Goal: Transaction & Acquisition: Register for event/course

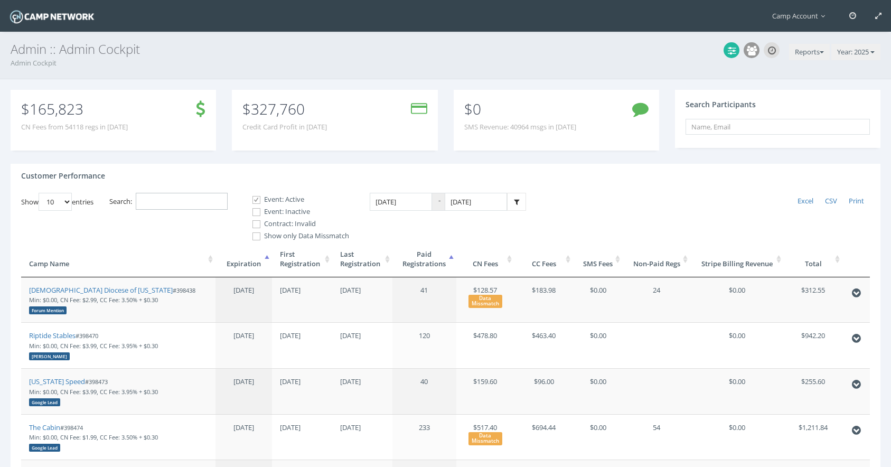
click at [165, 203] on input "Search:" at bounding box center [182, 201] width 92 height 17
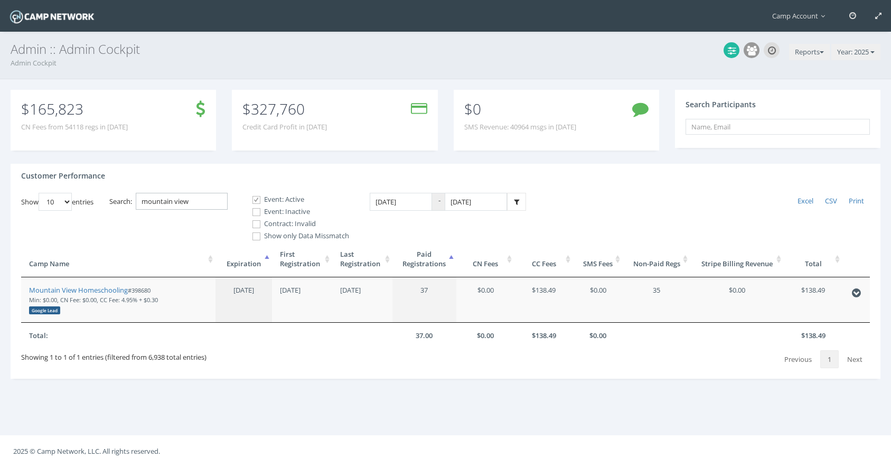
drag, startPoint x: 202, startPoint y: 208, endPoint x: 143, endPoint y: 189, distance: 62.0
click at [143, 189] on div "Customer Performance Show 10 25 50 100 entries Excel CSV Print Search: mountain…" at bounding box center [446, 271] width 870 height 215
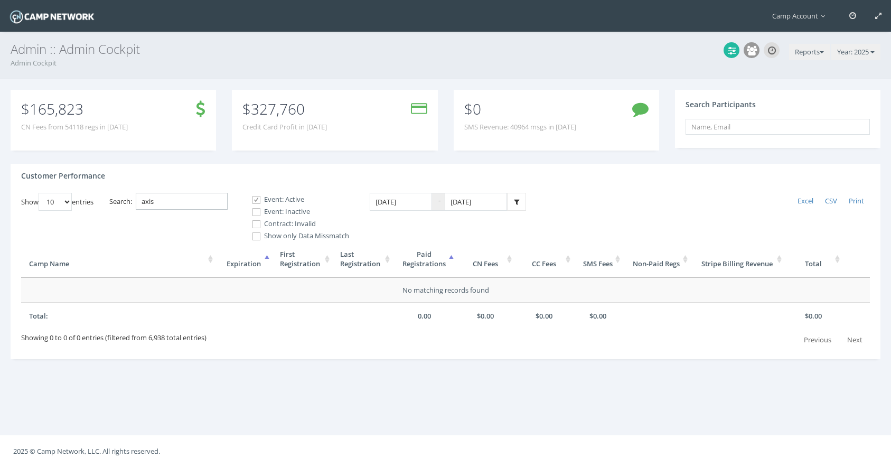
type input "axis"
click at [290, 217] on div "Event: Active Event: Inactive Contract: Invalid" at bounding box center [297, 211] width 106 height 35
click at [262, 211] on span at bounding box center [257, 212] width 10 height 10
click at [256, 211] on input "Event: Inactive" at bounding box center [251, 212] width 10 height 10
checkbox input "true"
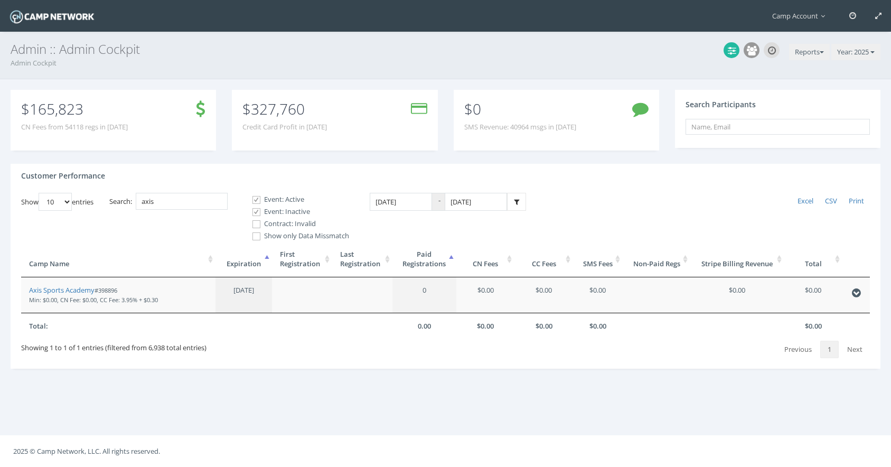
click at [260, 223] on span at bounding box center [257, 224] width 10 height 10
click at [256, 223] on input "Contract: Invalid" at bounding box center [251, 224] width 10 height 10
checkbox input "true"
drag, startPoint x: 75, startPoint y: 290, endPoint x: 91, endPoint y: 3, distance: 287.4
click at [0, 0] on main "Camp Account My Profile My Events My Team" at bounding box center [445, 233] width 891 height 467
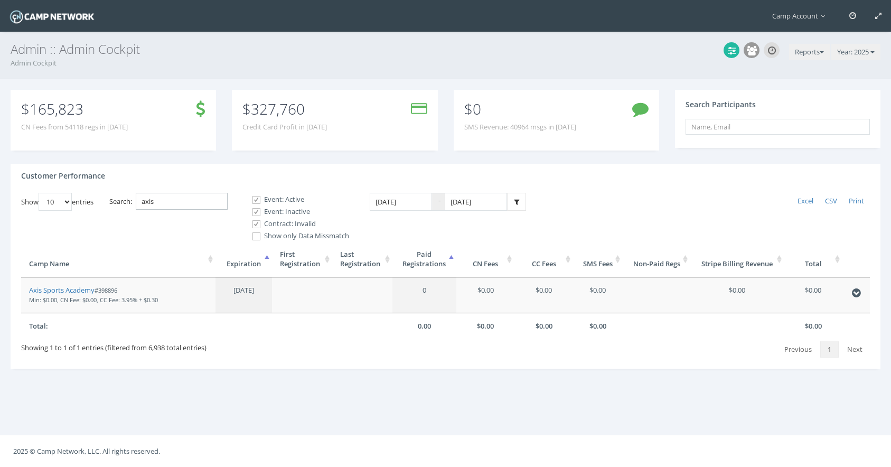
drag, startPoint x: 181, startPoint y: 196, endPoint x: 203, endPoint y: 206, distance: 24.6
click at [203, 206] on input "axis" at bounding box center [182, 201] width 92 height 17
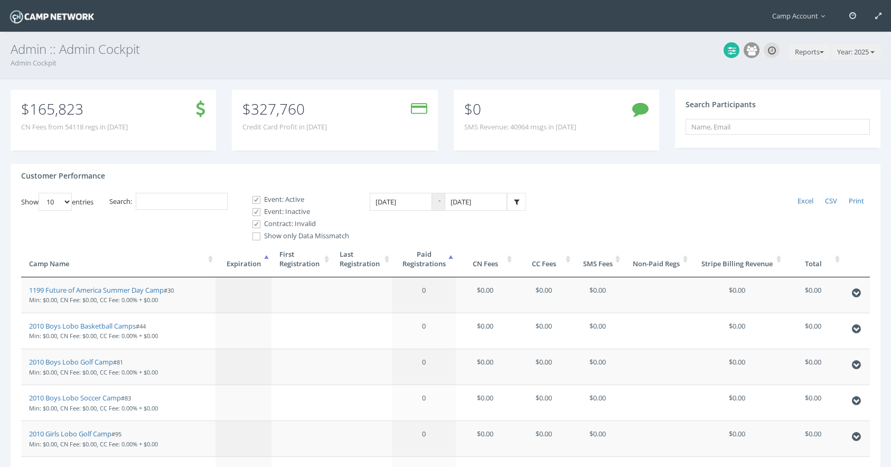
click at [433, 264] on th "Paid Registrations" at bounding box center [424, 259] width 64 height 36
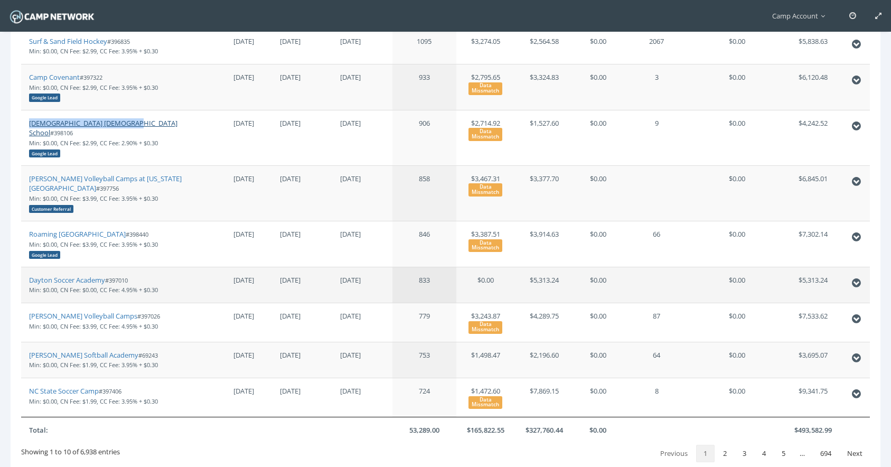
scroll to position [285, 0]
click at [725, 444] on link "2" at bounding box center [725, 453] width 18 height 18
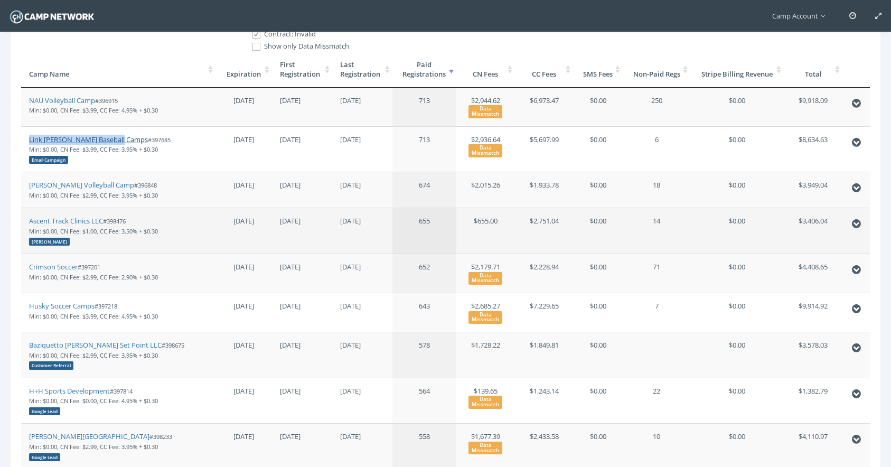
scroll to position [193, 0]
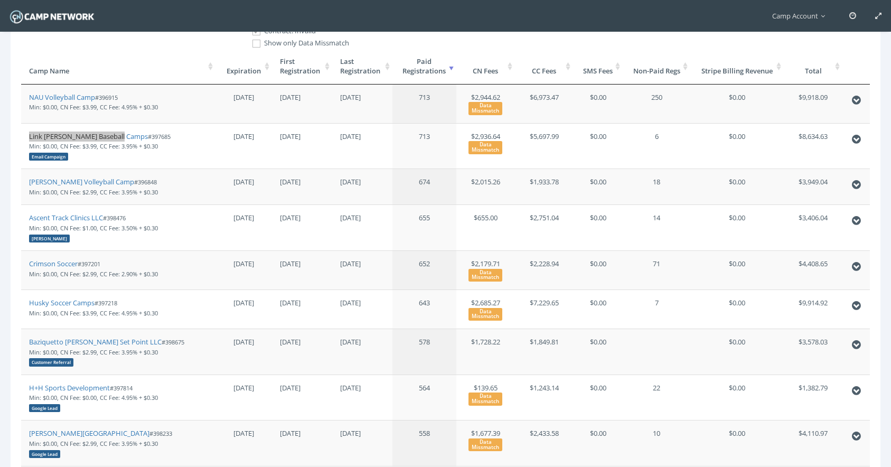
drag, startPoint x: 96, startPoint y: 185, endPoint x: 130, endPoint y: 12, distance: 176.6
click at [0, 0] on main "Camp Account My Profile My Events My Team" at bounding box center [445, 208] width 891 height 802
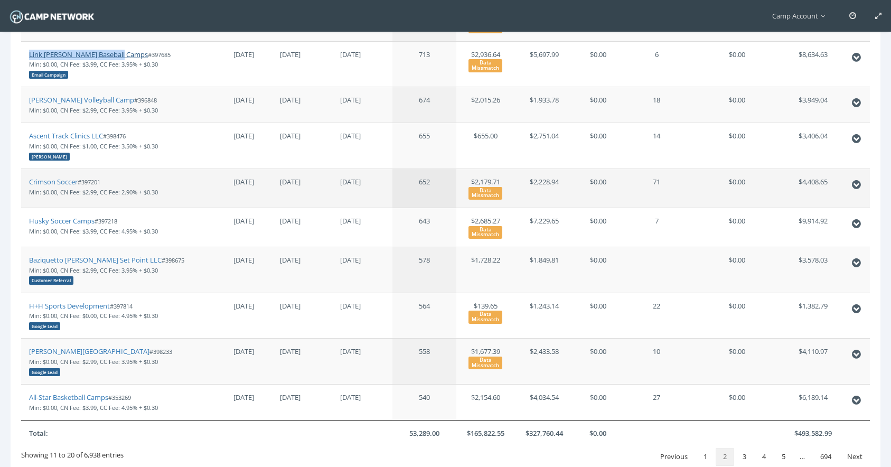
scroll to position [283, 0]
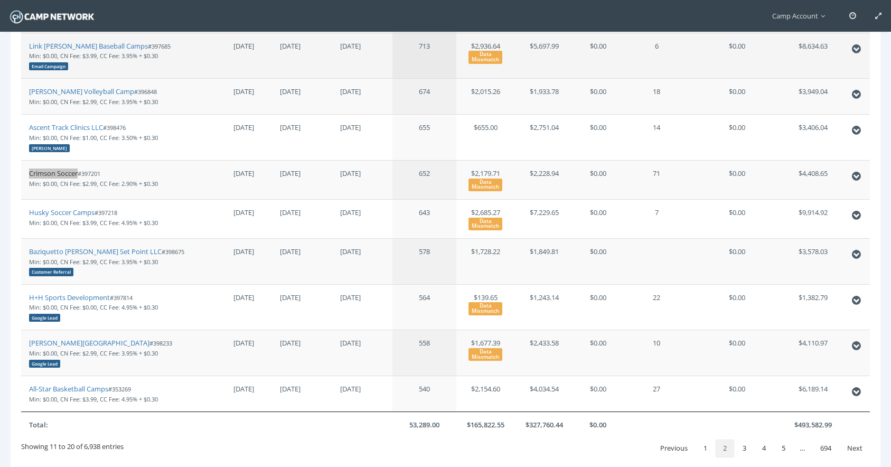
drag, startPoint x: 72, startPoint y: 172, endPoint x: 118, endPoint y: 56, distance: 125.0
click at [0, 0] on main "Camp Account My Profile My Events My Team" at bounding box center [445, 118] width 891 height 802
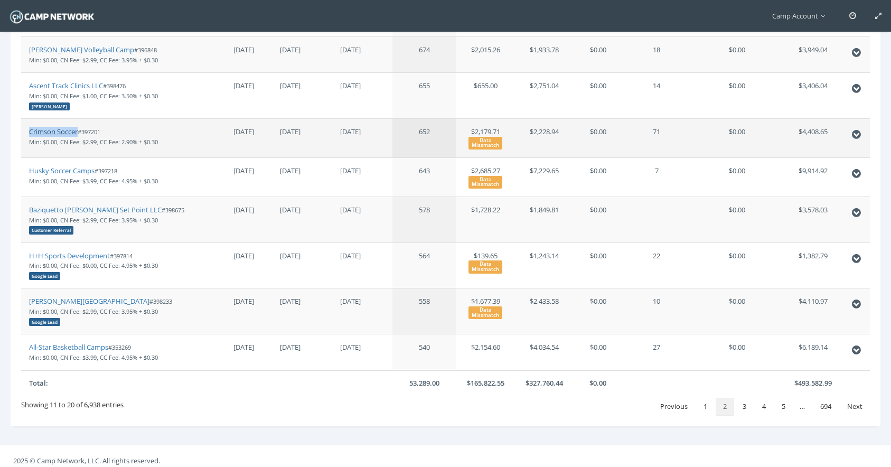
scroll to position [325, 0]
drag, startPoint x: 91, startPoint y: 303, endPoint x: 103, endPoint y: 212, distance: 92.1
click at [0, 0] on main "Camp Account My Profile My Events My Team" at bounding box center [445, 76] width 891 height 802
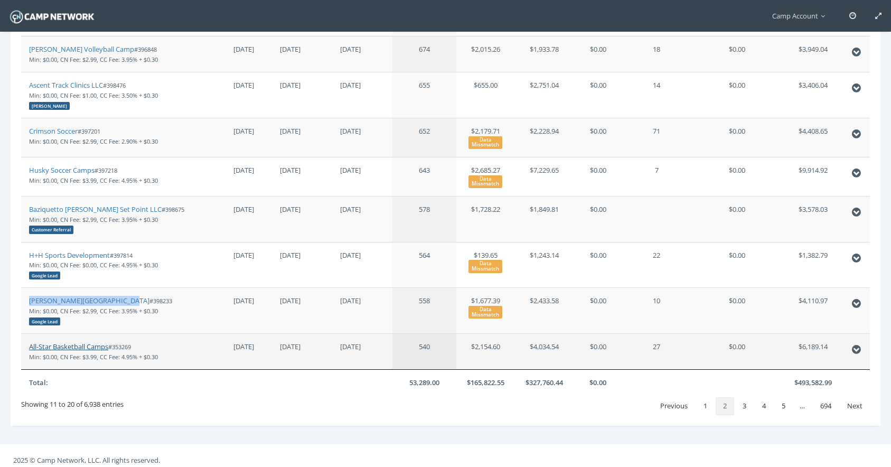
click at [94, 346] on link "All-Star Basketball Camps" at bounding box center [68, 347] width 79 height 10
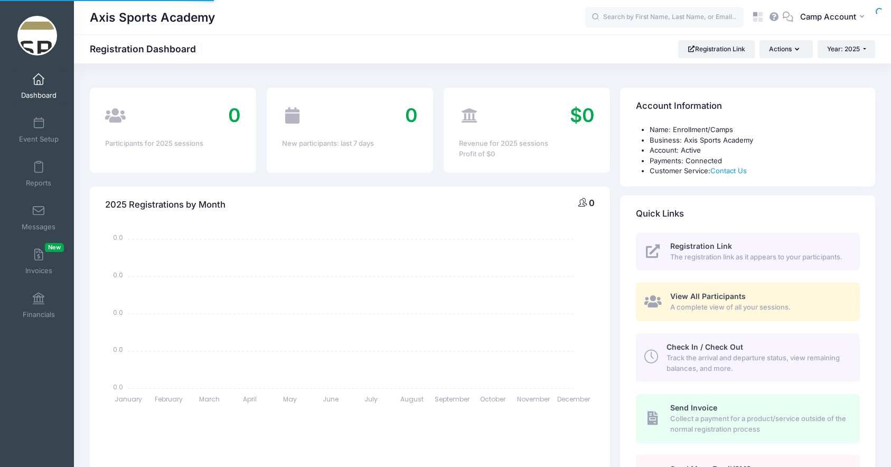
select select
click at [827, 10] on button "CA Camp Account" at bounding box center [835, 17] width 82 height 24
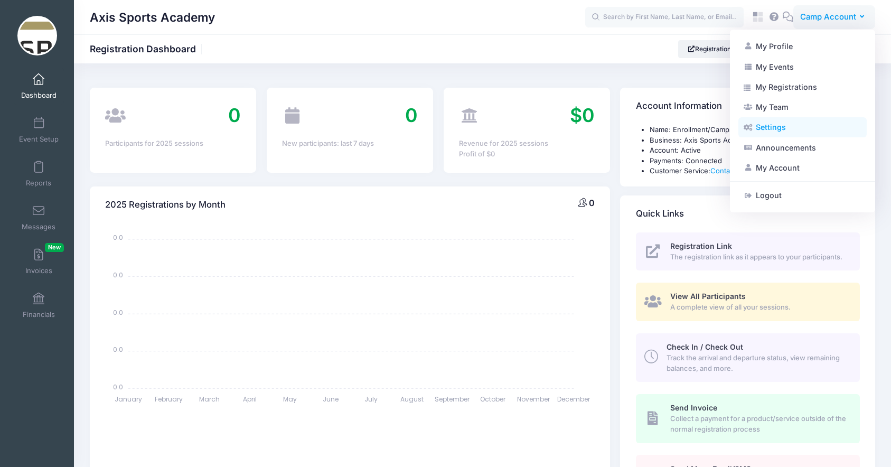
click at [830, 135] on link "Settings" at bounding box center [803, 127] width 128 height 20
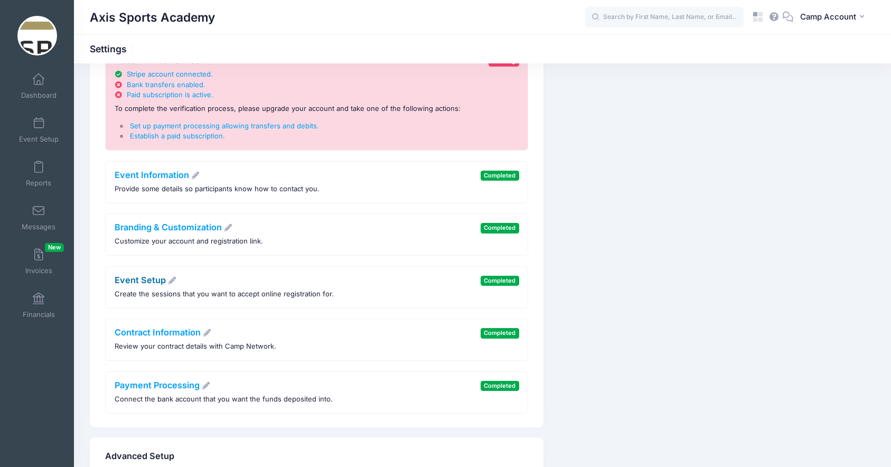
scroll to position [80, 0]
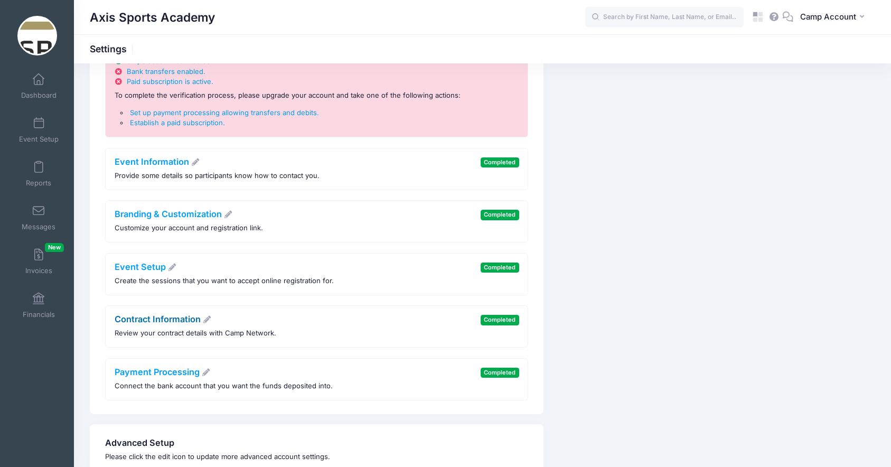
click at [165, 319] on link "Contract Information" at bounding box center [163, 319] width 97 height 11
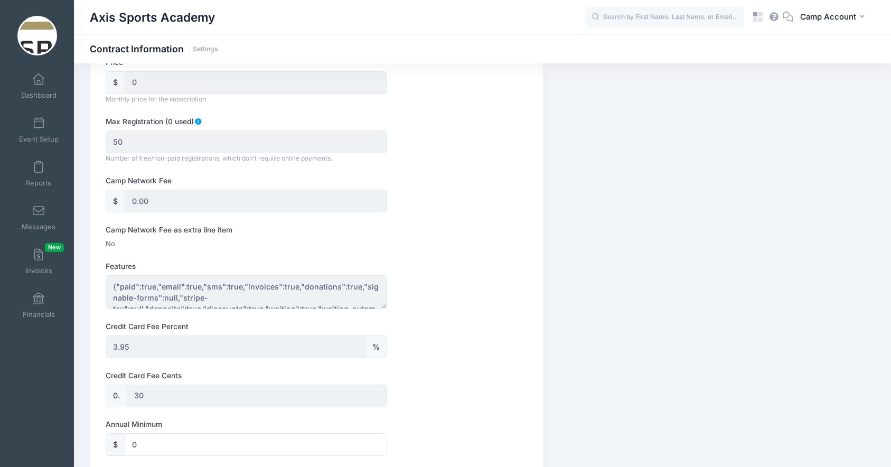
scroll to position [245, 0]
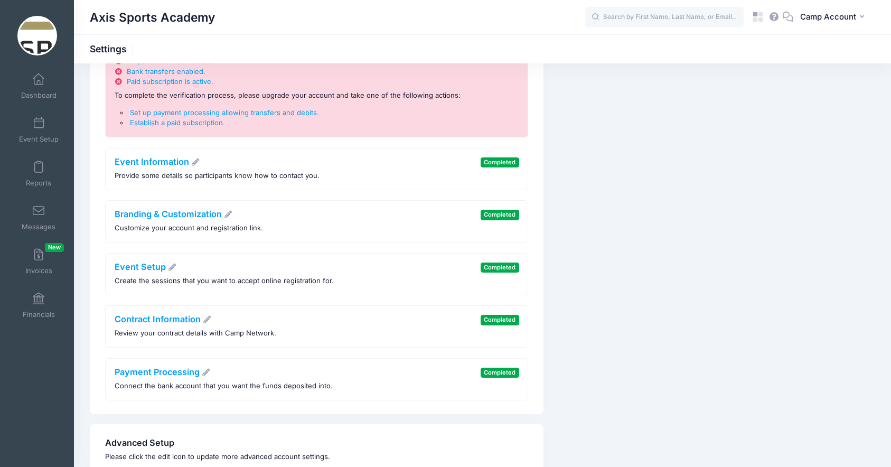
scroll to position [16, 0]
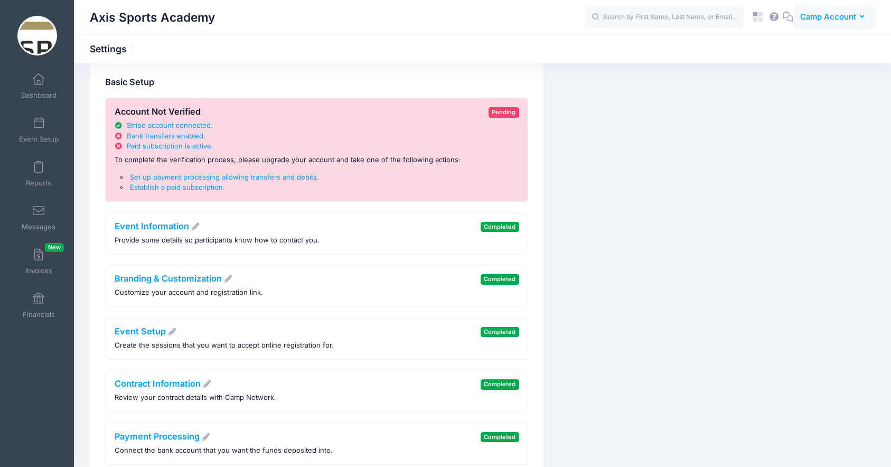
click at [824, 12] on span "Camp Account" at bounding box center [829, 17] width 56 height 12
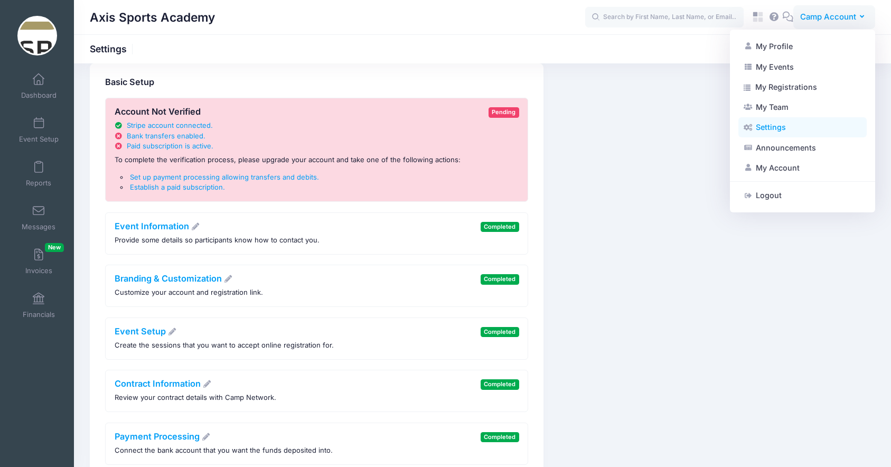
click at [788, 122] on link "Settings" at bounding box center [803, 127] width 128 height 20
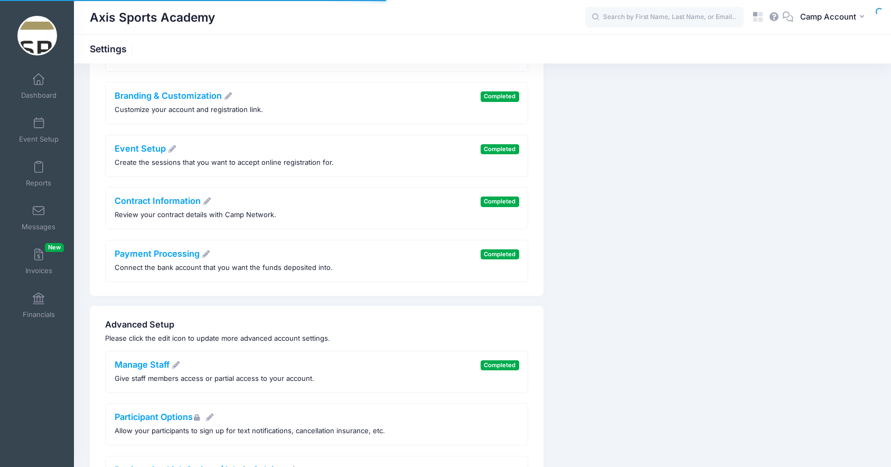
scroll to position [317, 0]
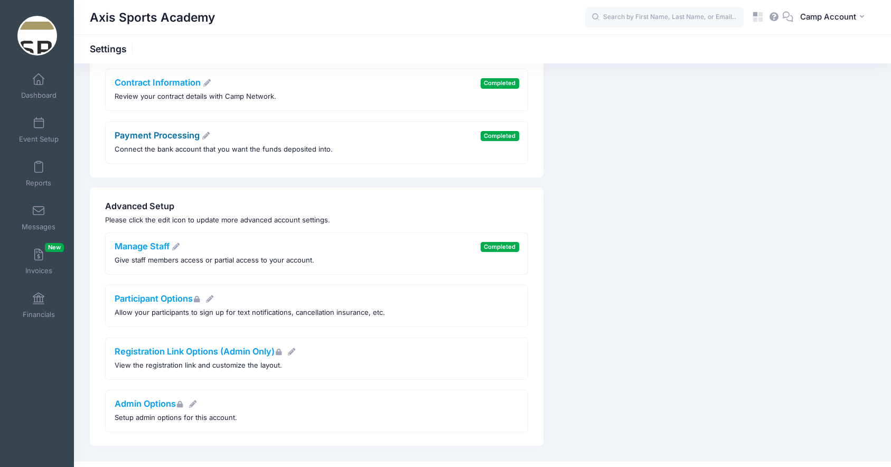
click at [175, 134] on link "Payment Processing" at bounding box center [163, 135] width 96 height 11
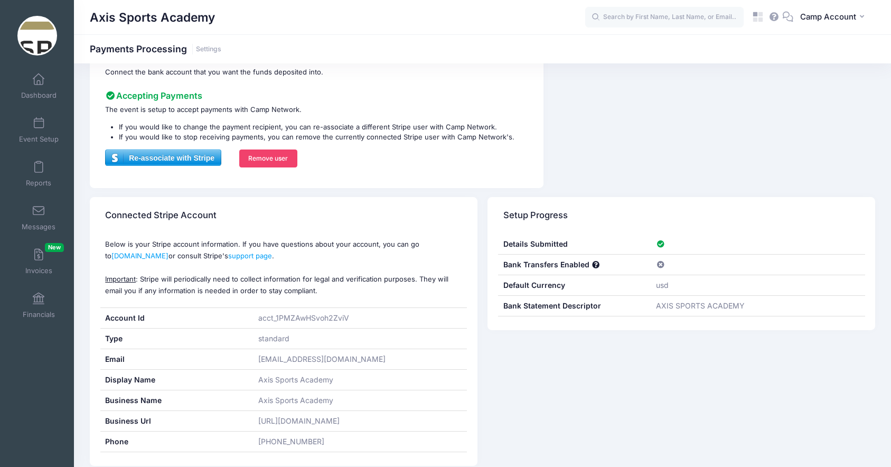
scroll to position [73, 0]
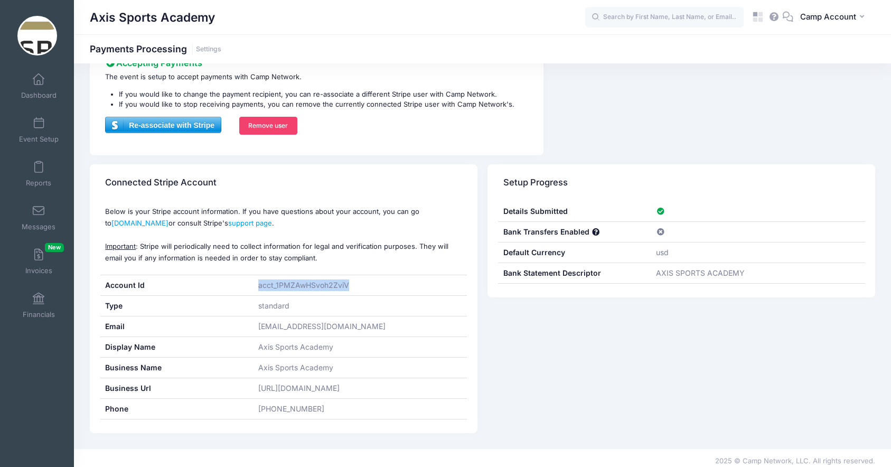
drag, startPoint x: 352, startPoint y: 287, endPoint x: 244, endPoint y: 286, distance: 108.3
click at [244, 286] on div "Account Id acct_1PMZAwHSvoh2ZviV" at bounding box center [283, 285] width 367 height 21
copy div "acct_1PMZAwHSvoh2ZviV"
click at [829, 20] on span "Camp Account" at bounding box center [829, 17] width 56 height 12
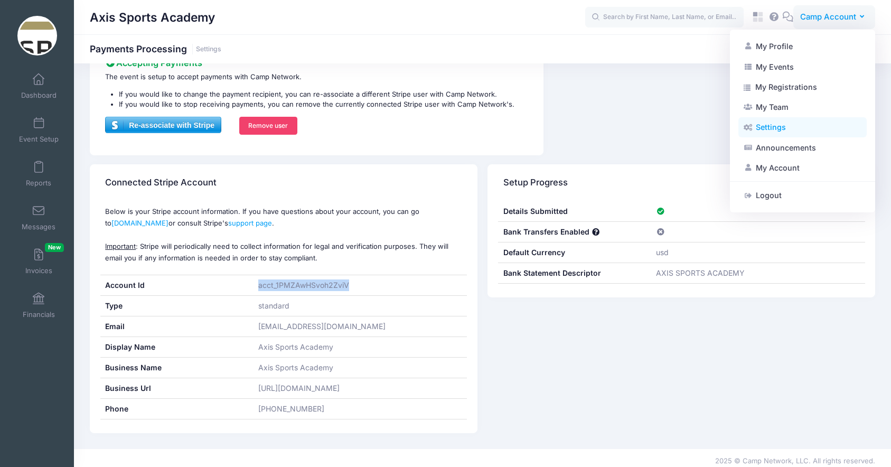
click at [804, 128] on link "Settings" at bounding box center [803, 127] width 128 height 20
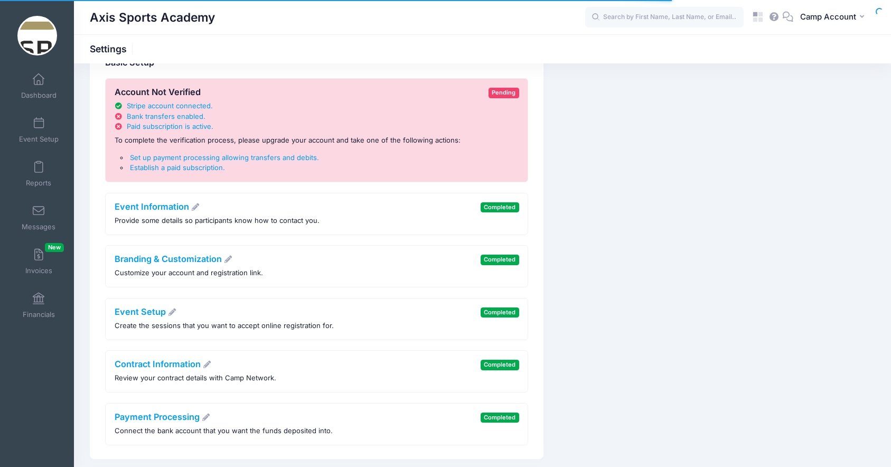
scroll to position [89, 0]
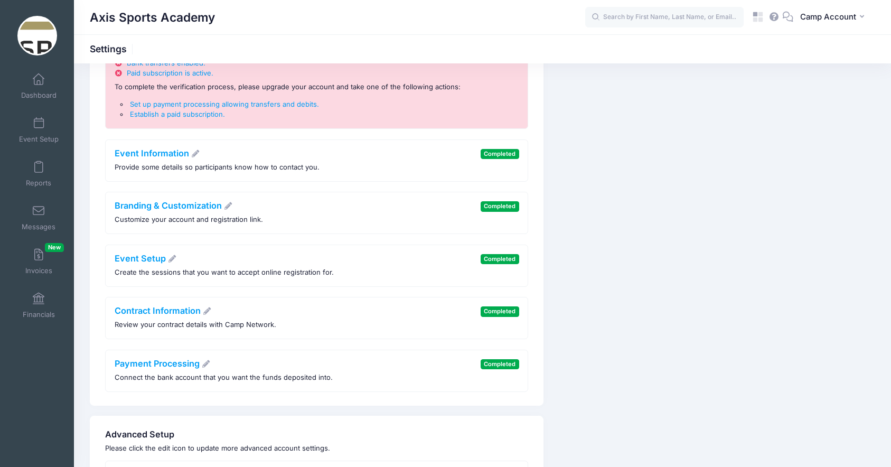
click at [185, 318] on div "Contract Information Review your contract details with Camp Network." at bounding box center [196, 318] width 162 height 24
click at [182, 311] on link "Contract Information" at bounding box center [163, 310] width 97 height 11
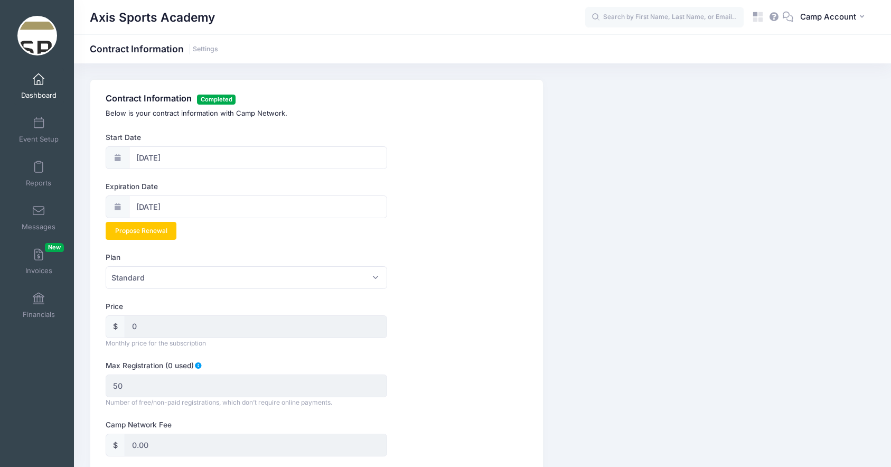
click at [51, 86] on link "Dashboard" at bounding box center [39, 86] width 50 height 37
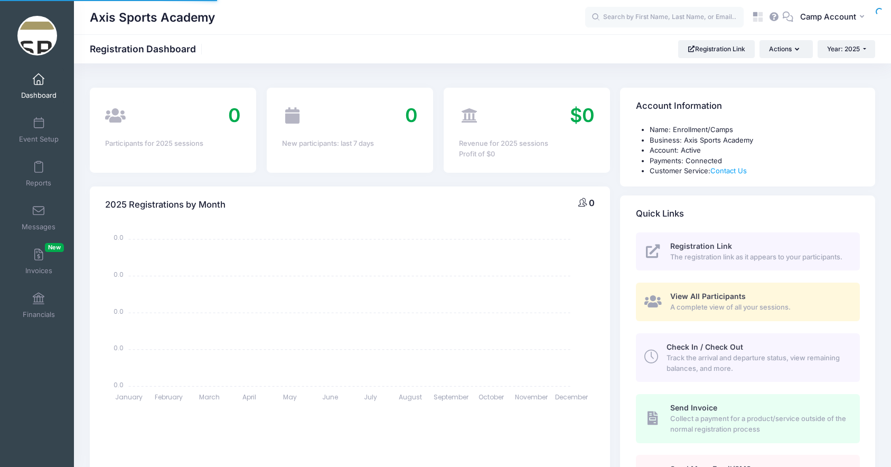
select select
click at [726, 45] on link "Registration Link" at bounding box center [716, 49] width 77 height 18
click at [822, 20] on span "Camp Account" at bounding box center [829, 17] width 56 height 12
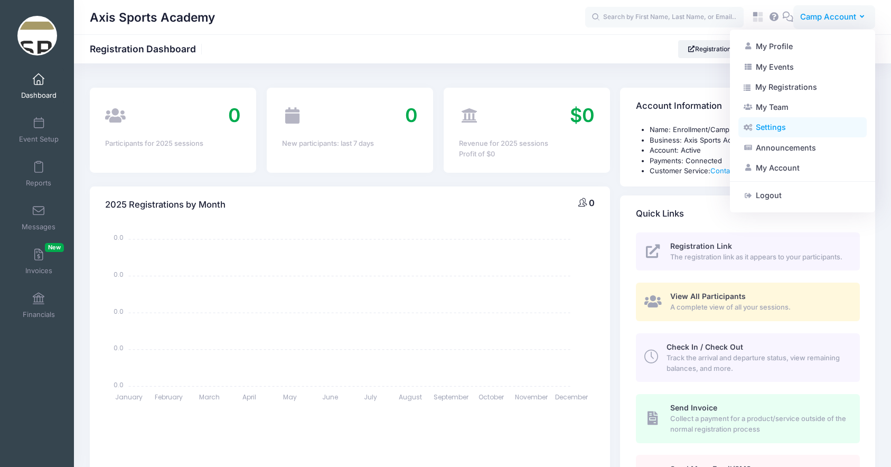
click at [808, 132] on link "Settings" at bounding box center [803, 127] width 128 height 20
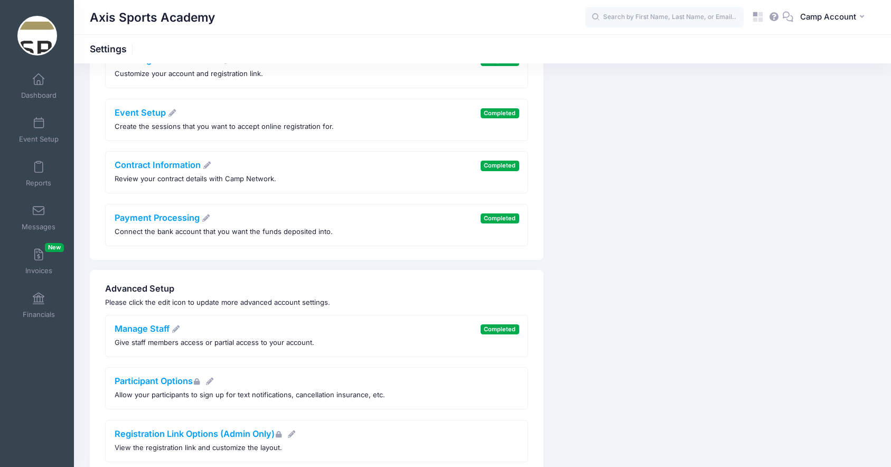
scroll to position [236, 0]
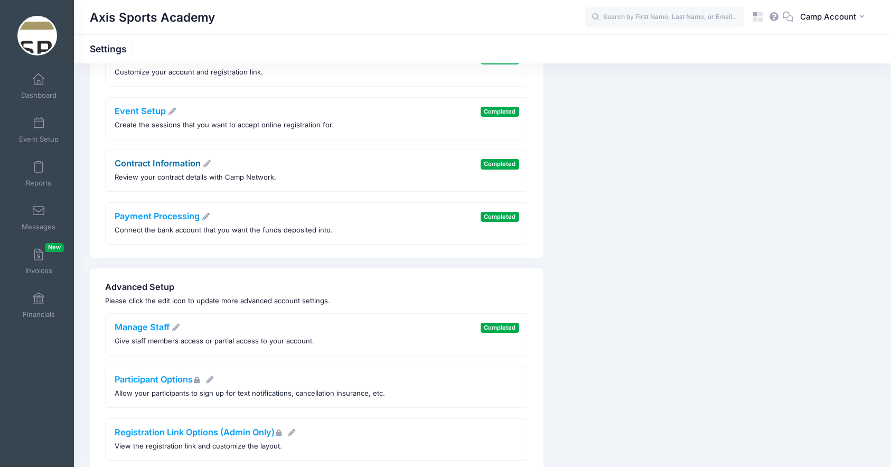
click at [157, 161] on link "Contract Information" at bounding box center [163, 163] width 97 height 11
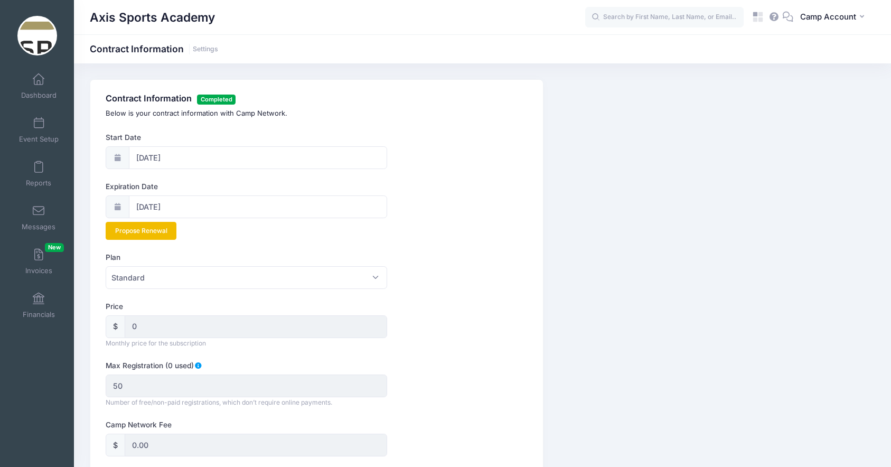
click at [154, 229] on link "Propose Renewal" at bounding box center [141, 231] width 71 height 18
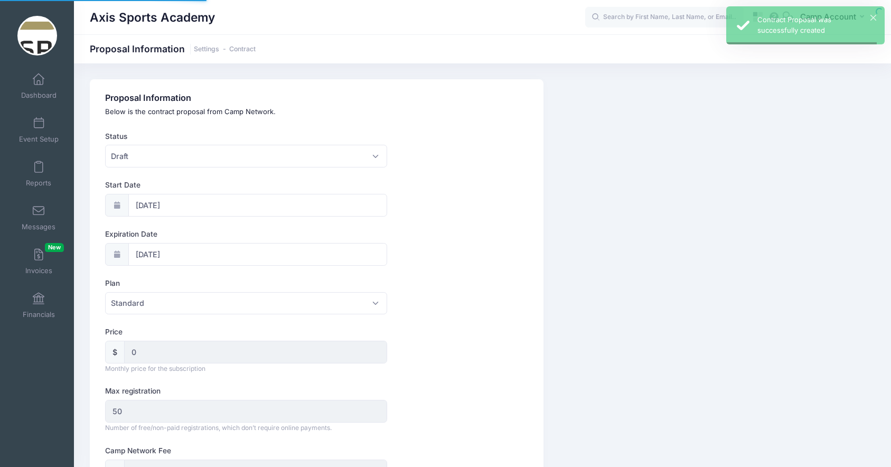
select select "0"
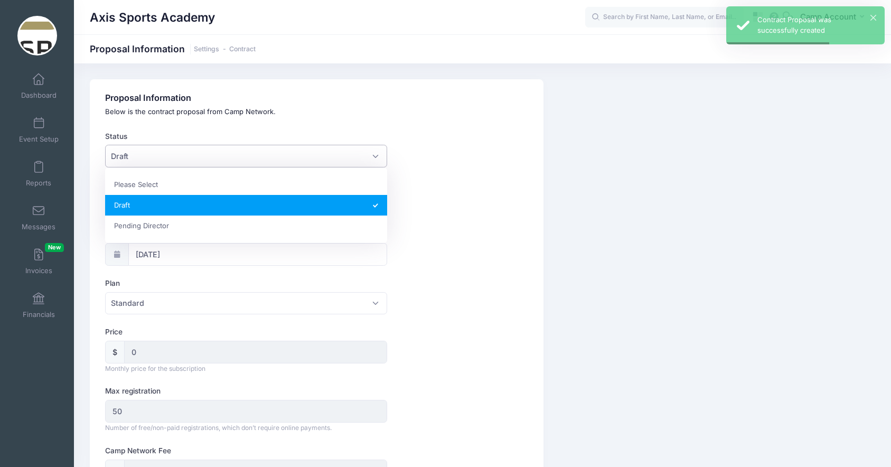
click at [214, 165] on span "Draft" at bounding box center [246, 156] width 282 height 23
select select "1"
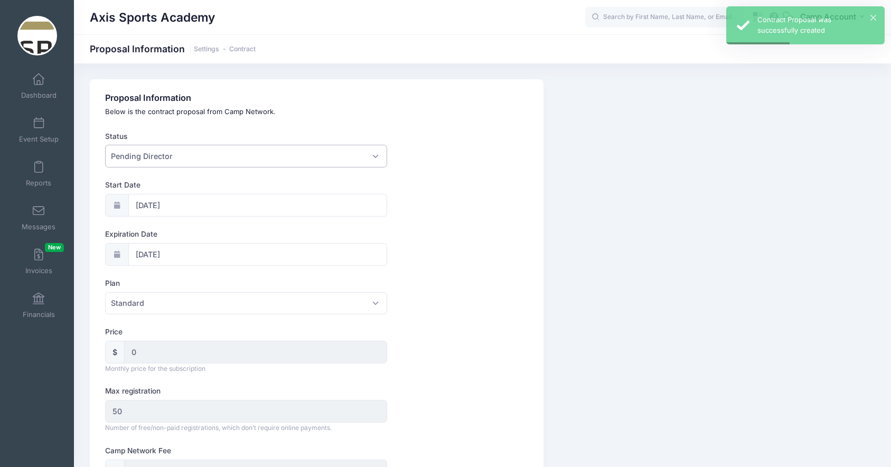
scroll to position [63, 0]
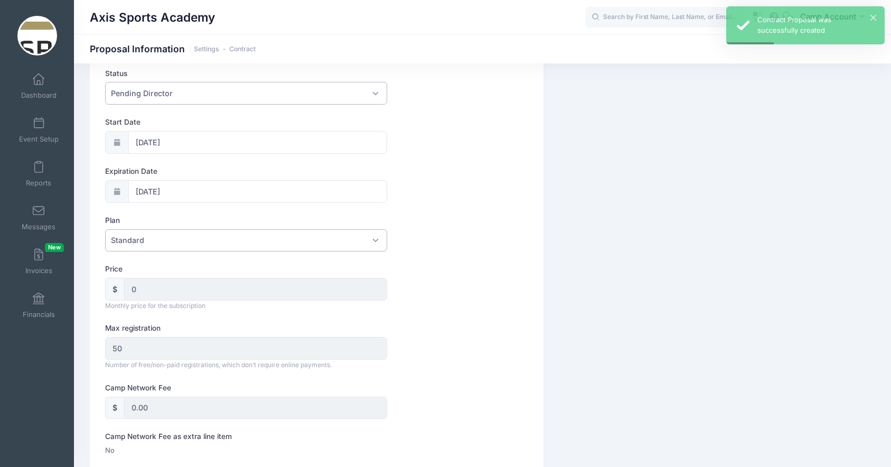
click at [182, 245] on span "Standard" at bounding box center [246, 240] width 282 height 23
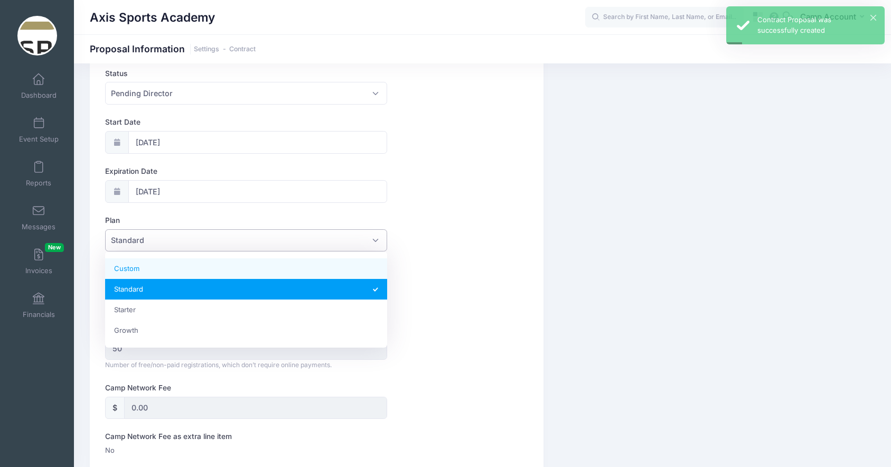
select select "6"
type textarea "{"paid":true,"email":true,"sms":true,"invoices":true,"donations":true,"signable…"
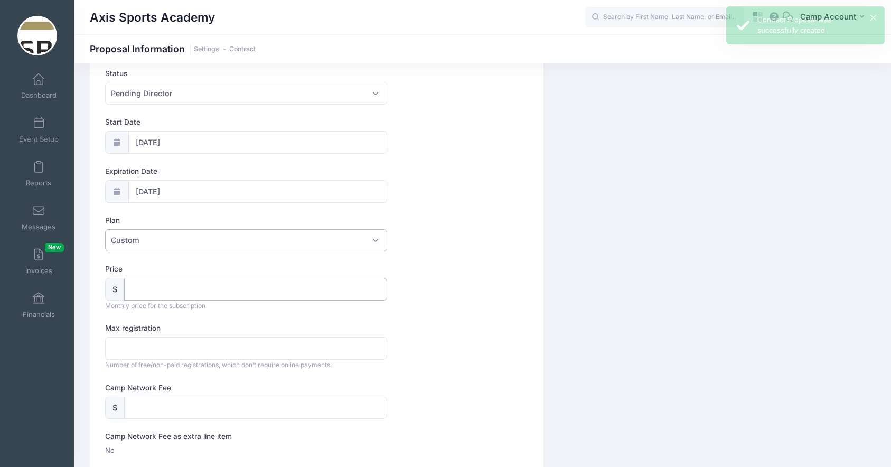
click at [212, 286] on input "Price" at bounding box center [255, 289] width 263 height 23
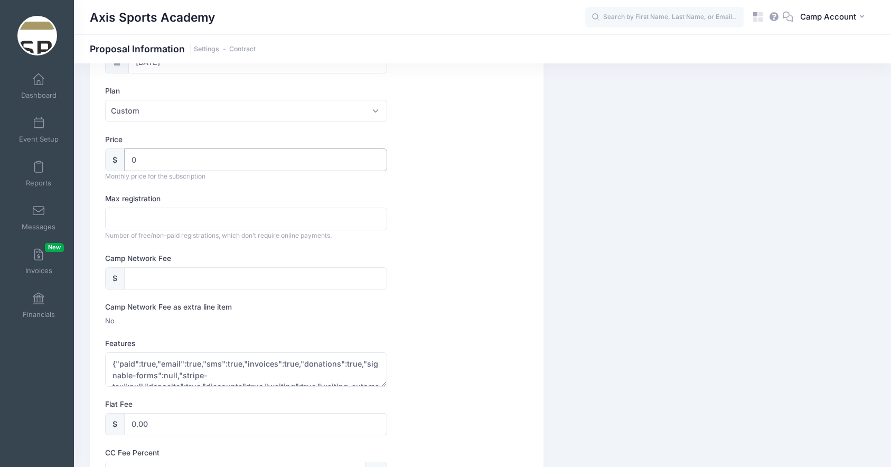
scroll to position [207, 0]
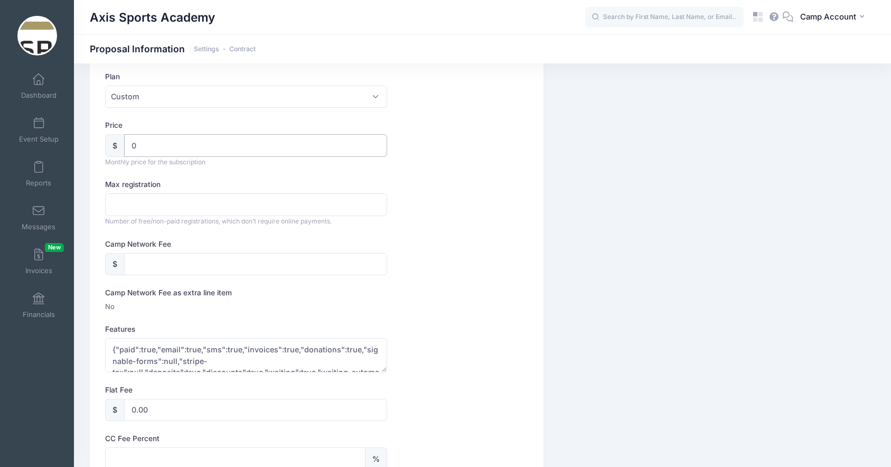
type input "0"
click at [156, 203] on input "Max registration" at bounding box center [246, 204] width 282 height 23
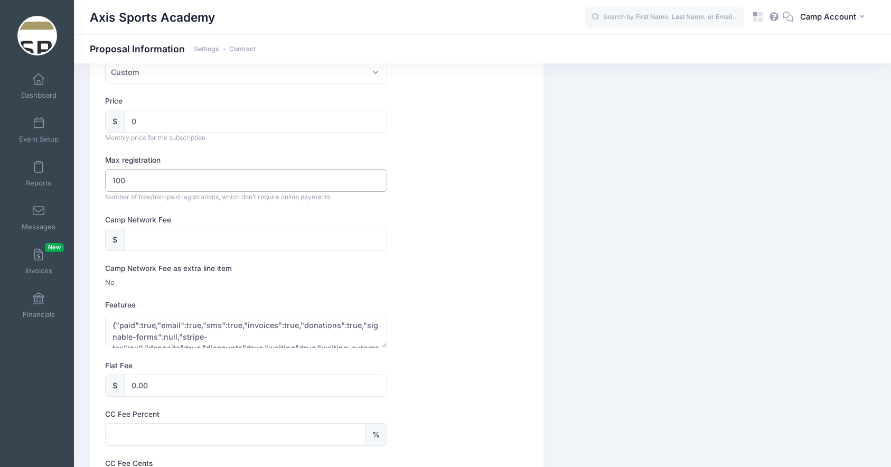
type input "100"
click at [157, 264] on label "Camp Network Fee as extra line item" at bounding box center [168, 268] width 127 height 11
click at [147, 240] on input "Camp Network Fee" at bounding box center [255, 240] width 263 height 23
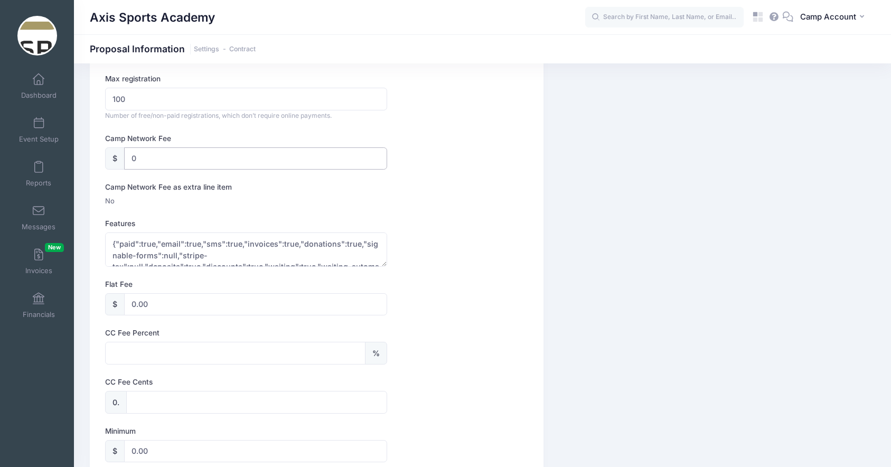
scroll to position [344, 0]
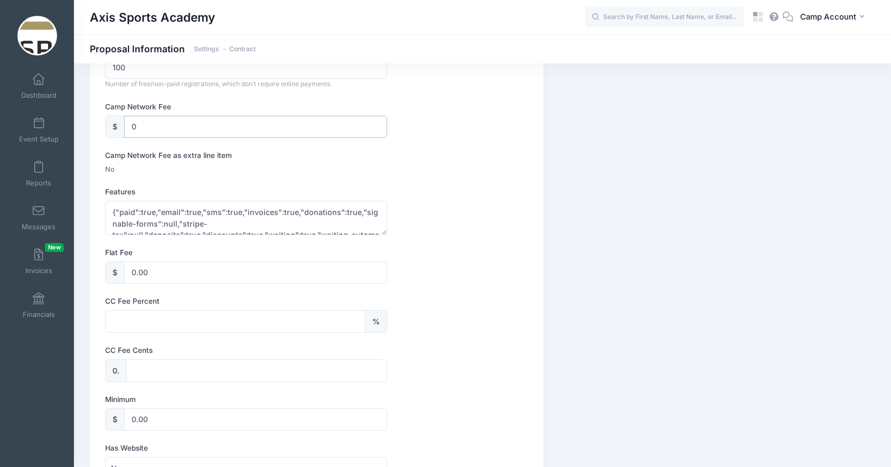
type input "0"
click at [139, 315] on input "CC Fee Percent" at bounding box center [235, 321] width 260 height 23
type input "3.5"
click at [167, 368] on input "CC Fee Cents" at bounding box center [256, 370] width 261 height 23
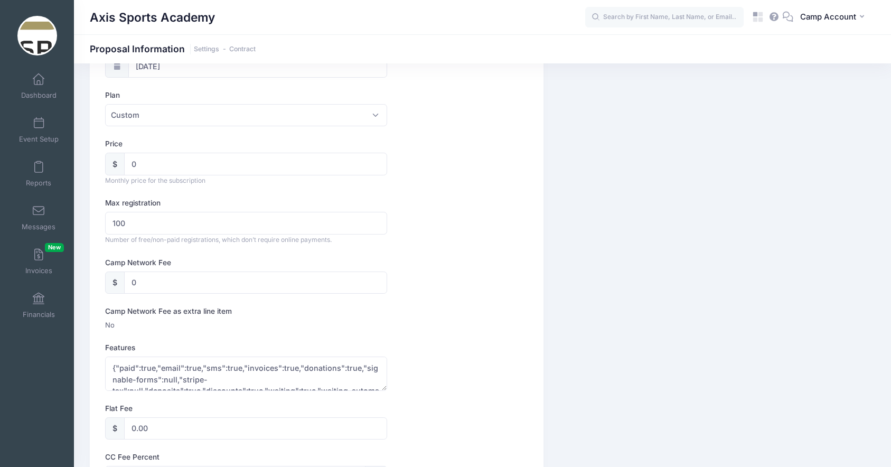
scroll to position [0, 0]
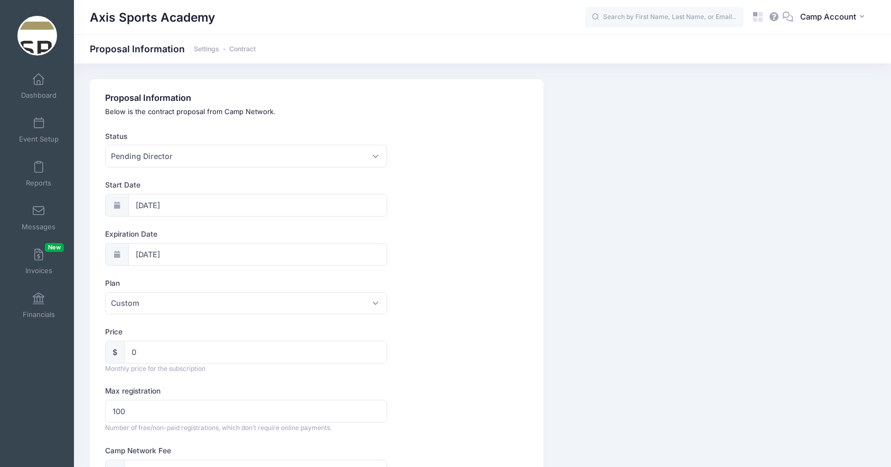
type input "30"
click at [190, 206] on input "09/15/2026" at bounding box center [257, 205] width 259 height 23
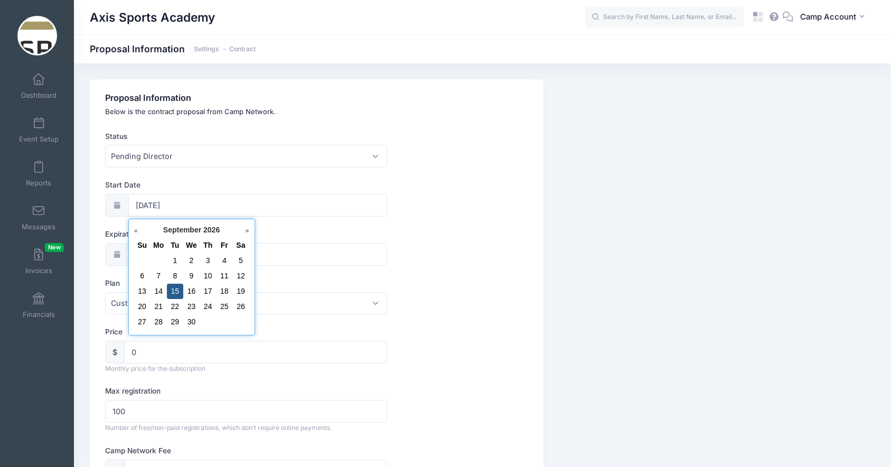
click at [138, 232] on link "Prev" at bounding box center [139, 231] width 11 height 11
click at [202, 233] on span "2026" at bounding box center [205, 230] width 16 height 8
click at [202, 230] on span "2026" at bounding box center [205, 230] width 16 height 8
click at [136, 228] on link "Prev" at bounding box center [139, 231] width 11 height 11
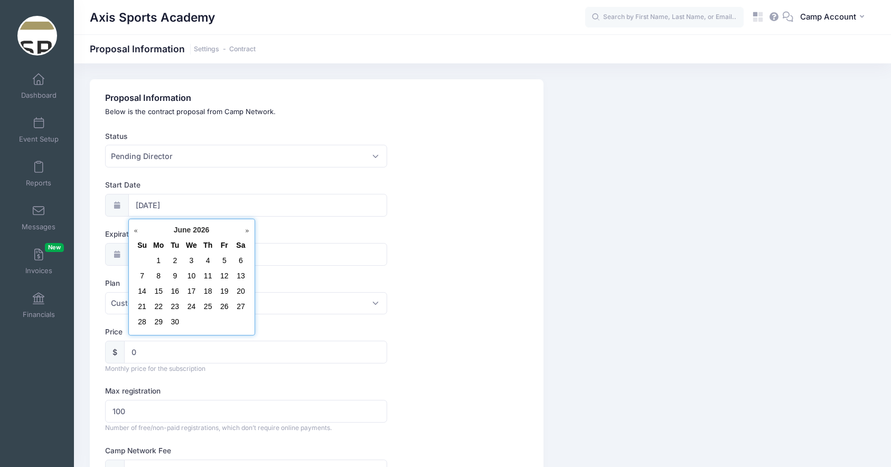
click at [136, 228] on link "Prev" at bounding box center [139, 231] width 11 height 11
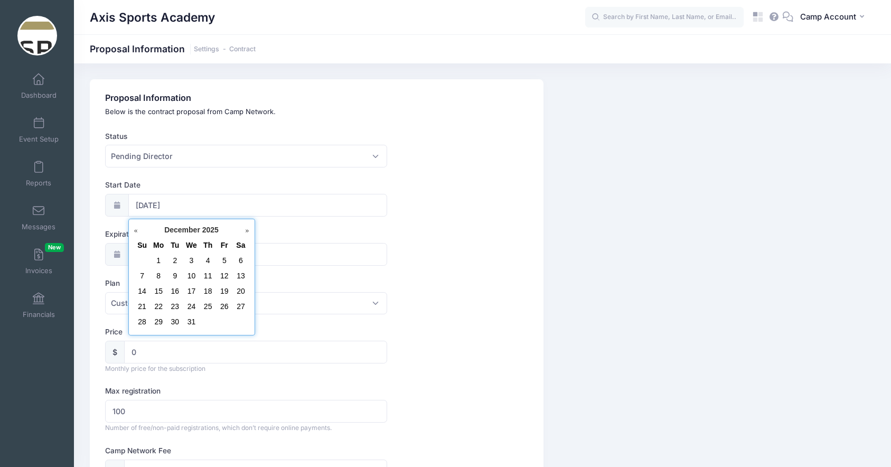
click at [136, 228] on link "Prev" at bounding box center [139, 231] width 11 height 11
click at [159, 295] on link "15" at bounding box center [158, 291] width 8 height 8
type input "09/15/2025"
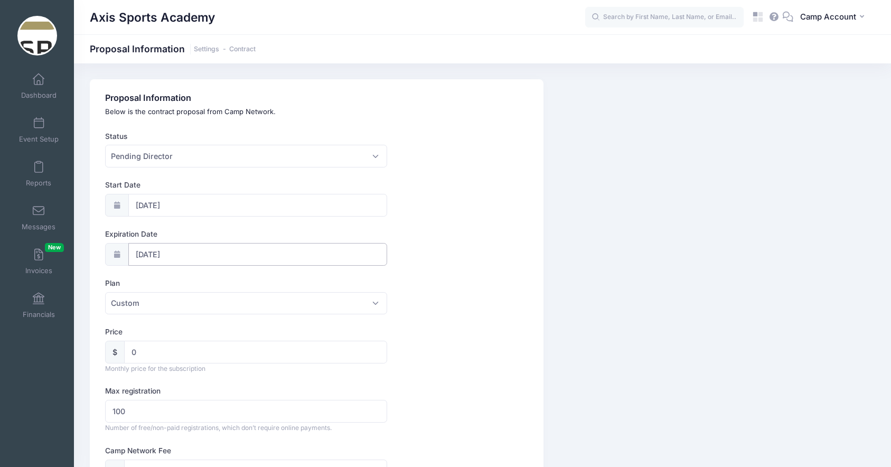
click at [186, 256] on input "09/15/2027" at bounding box center [257, 254] width 259 height 23
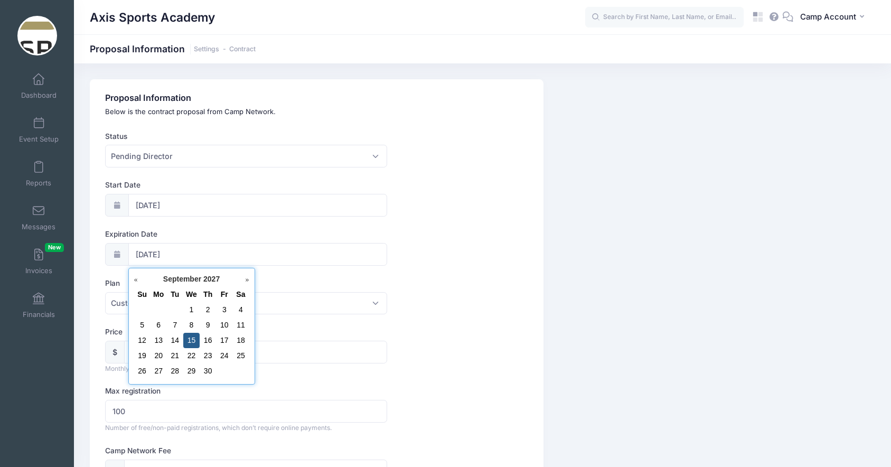
click at [136, 277] on link "Prev" at bounding box center [139, 280] width 11 height 11
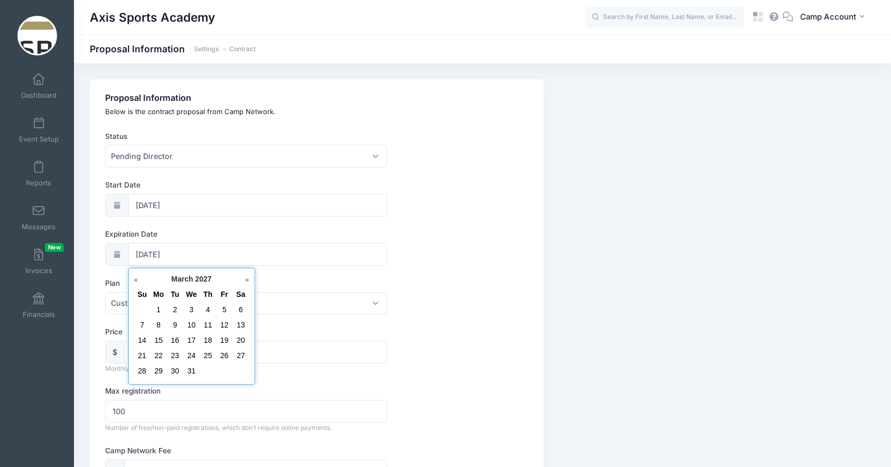
click at [136, 277] on link "Prev" at bounding box center [139, 280] width 11 height 11
click at [137, 279] on link "Prev" at bounding box center [139, 280] width 11 height 11
click at [207, 369] on link "31" at bounding box center [208, 371] width 8 height 8
type input "12/31/2026"
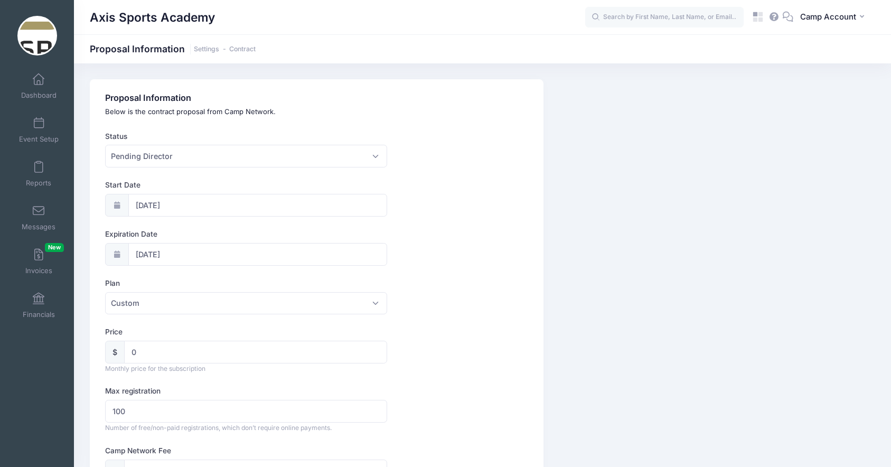
click at [466, 299] on div "Plan Custom Standard Starter Growth Custom" at bounding box center [316, 296] width 423 height 37
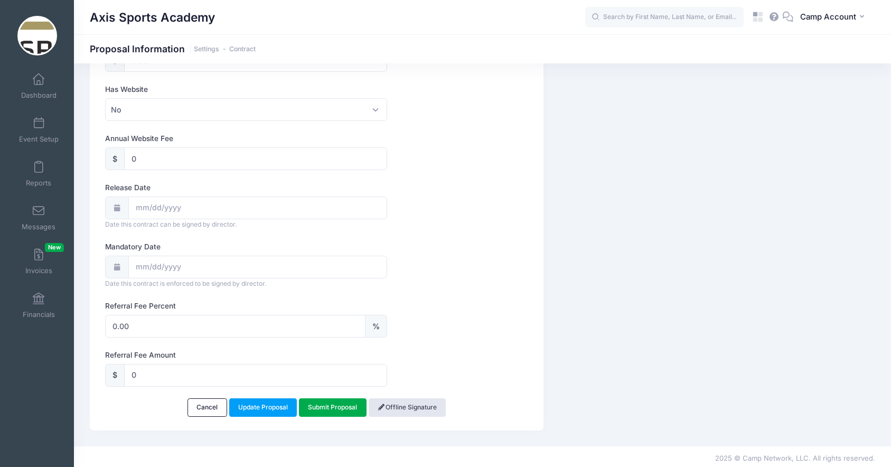
scroll to position [706, 0]
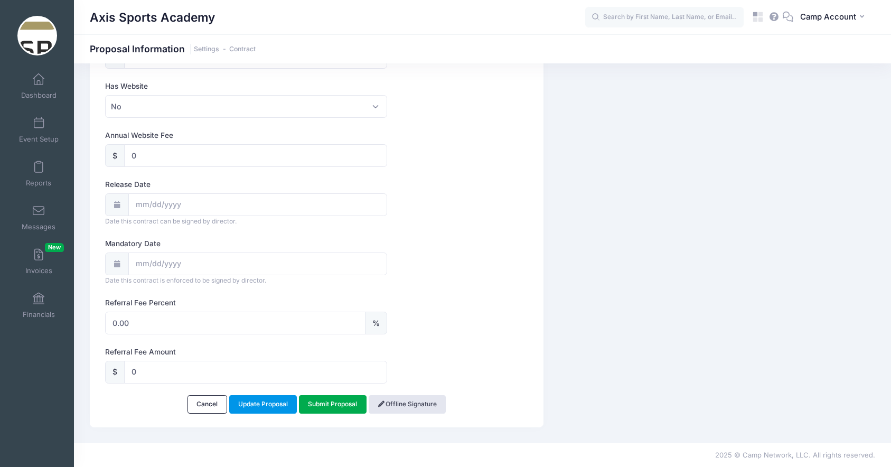
click at [264, 406] on link "Update Proposal" at bounding box center [263, 404] width 68 height 18
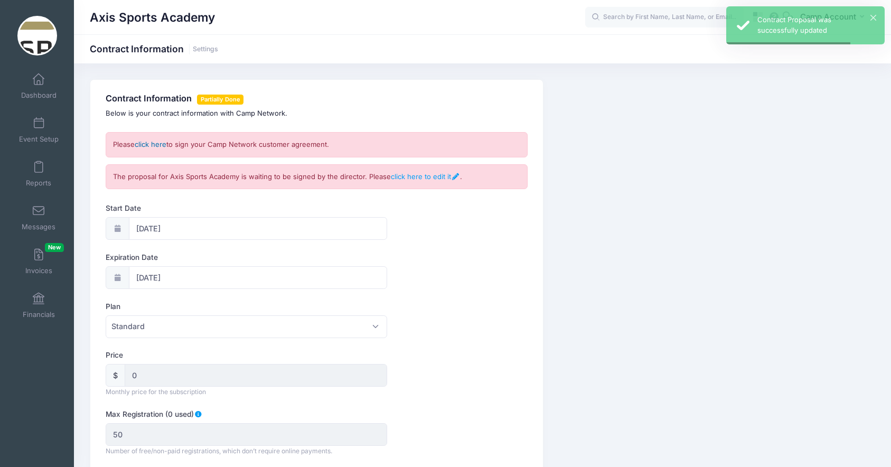
click at [149, 143] on link "click here" at bounding box center [151, 144] width 32 height 8
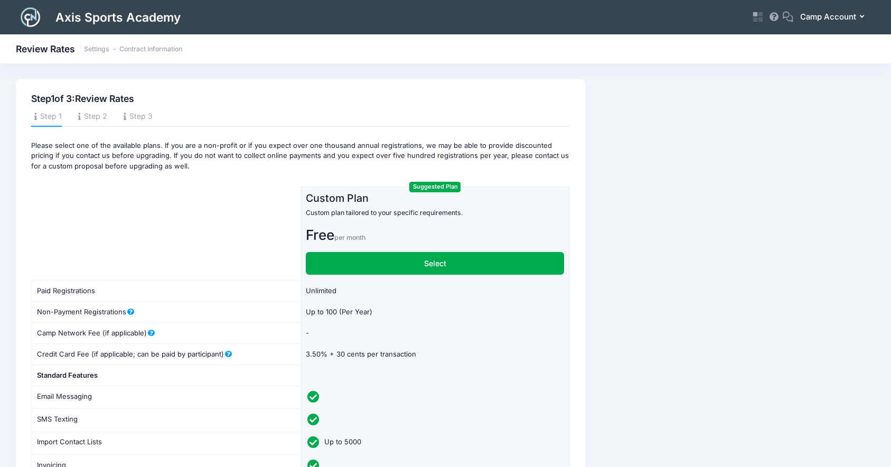
click at [821, 17] on span "Camp Account" at bounding box center [829, 17] width 56 height 12
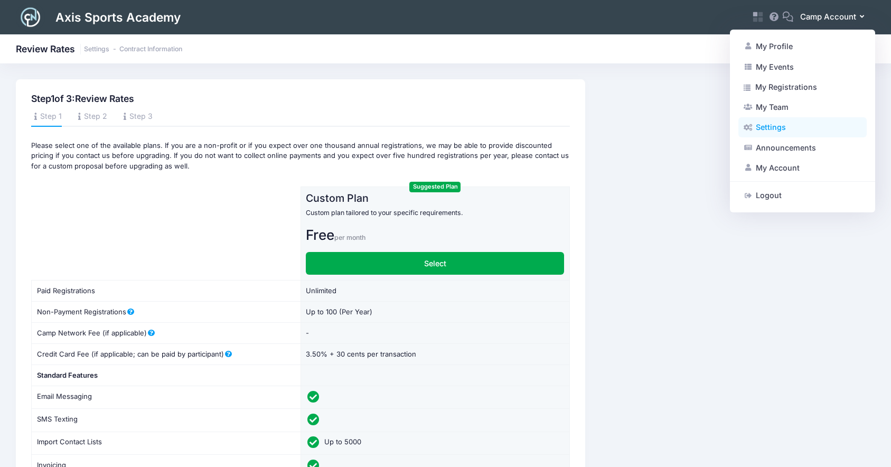
click at [789, 128] on link "Settings" at bounding box center [803, 127] width 128 height 20
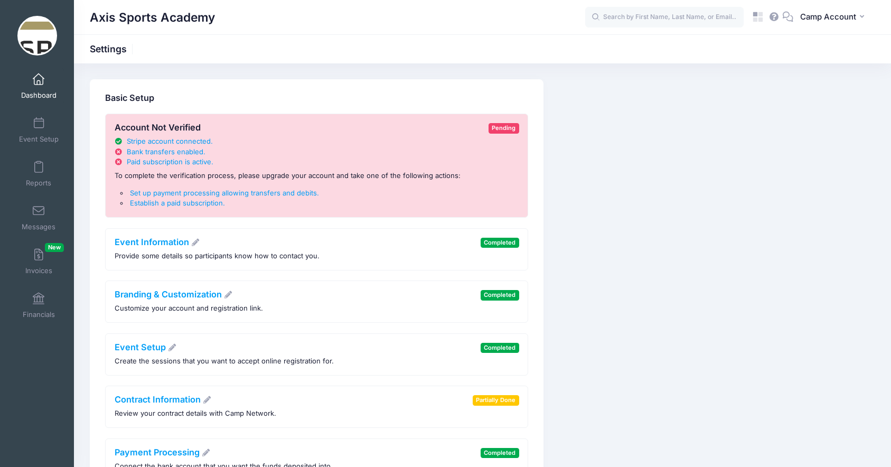
click at [39, 83] on span at bounding box center [39, 80] width 0 height 12
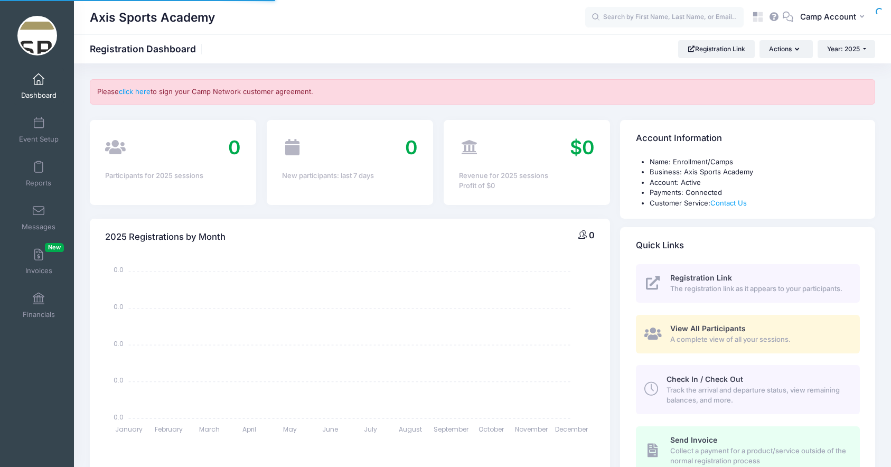
select select
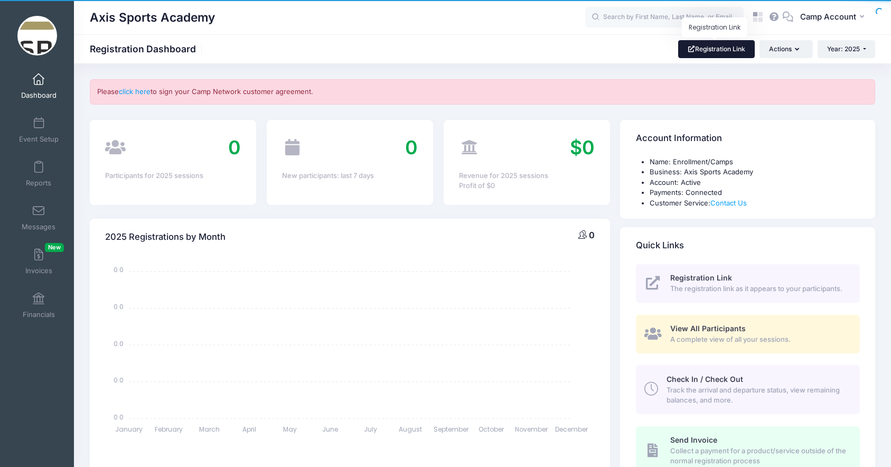
click at [716, 44] on link "Registration Link" at bounding box center [716, 49] width 77 height 18
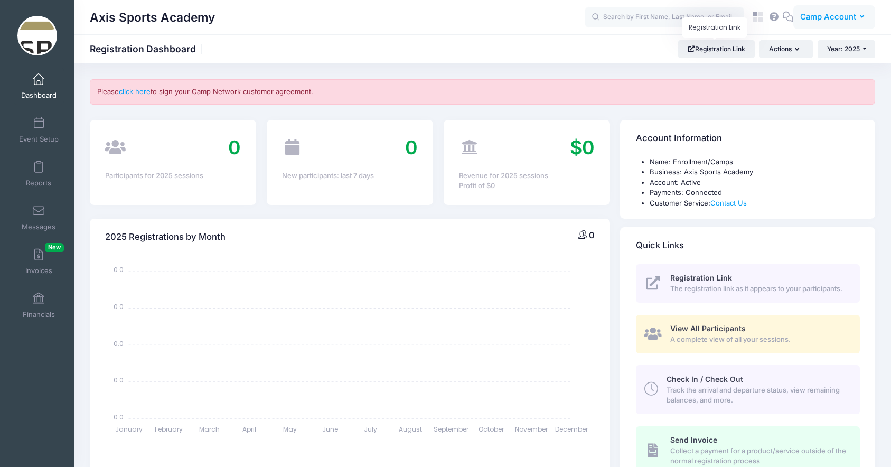
click at [826, 15] on span "Camp Account" at bounding box center [829, 17] width 56 height 12
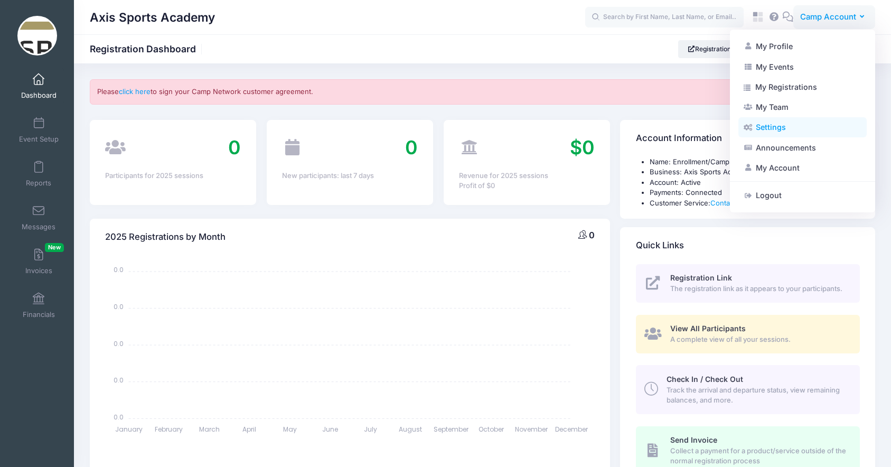
click at [799, 134] on link "Settings" at bounding box center [803, 127] width 128 height 20
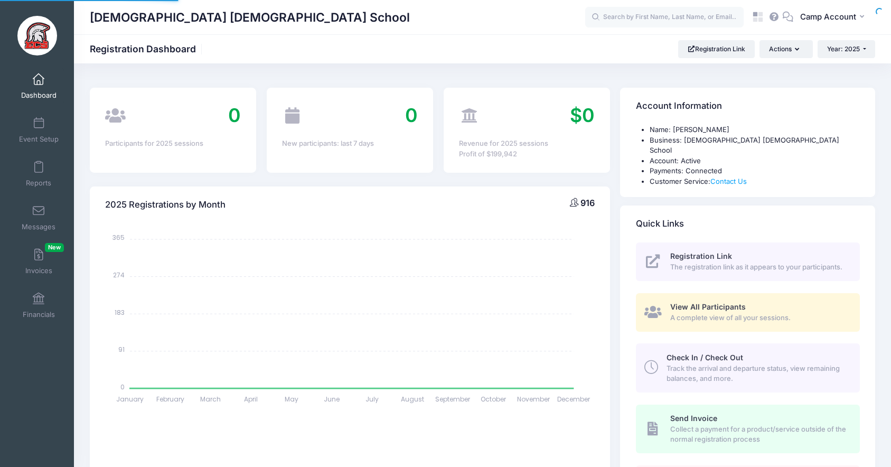
select select
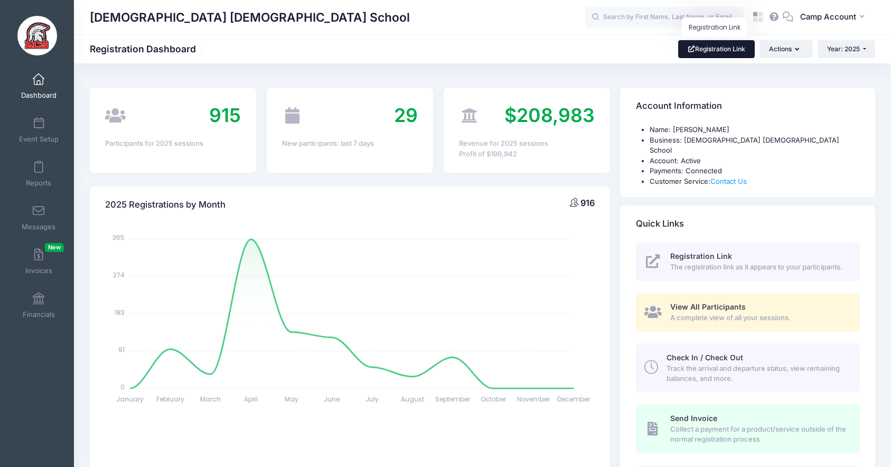
click at [682, 46] on link "Registration Link" at bounding box center [716, 49] width 77 height 18
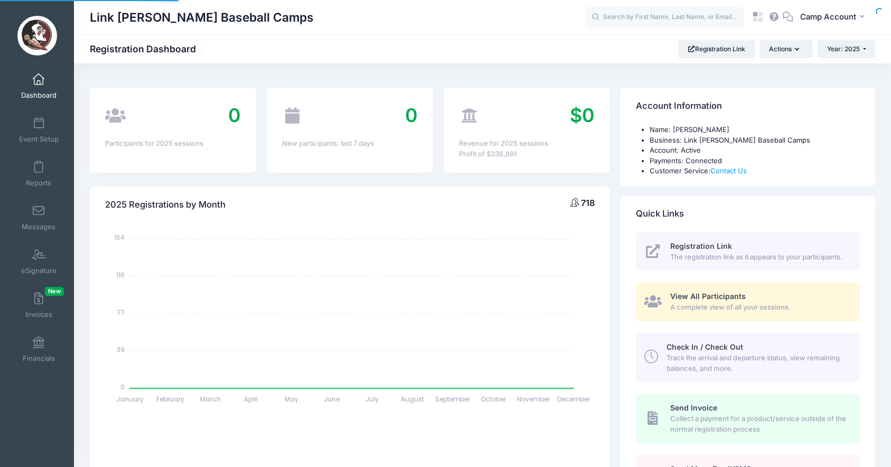
select select
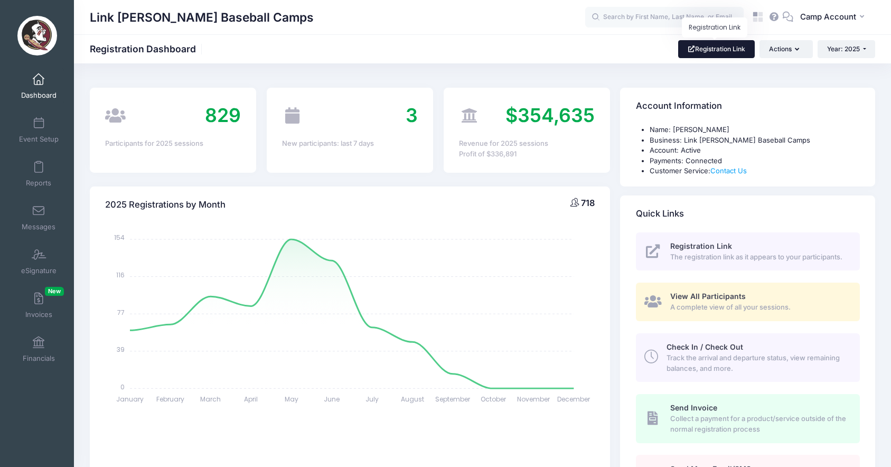
click at [687, 50] on span at bounding box center [691, 49] width 8 height 6
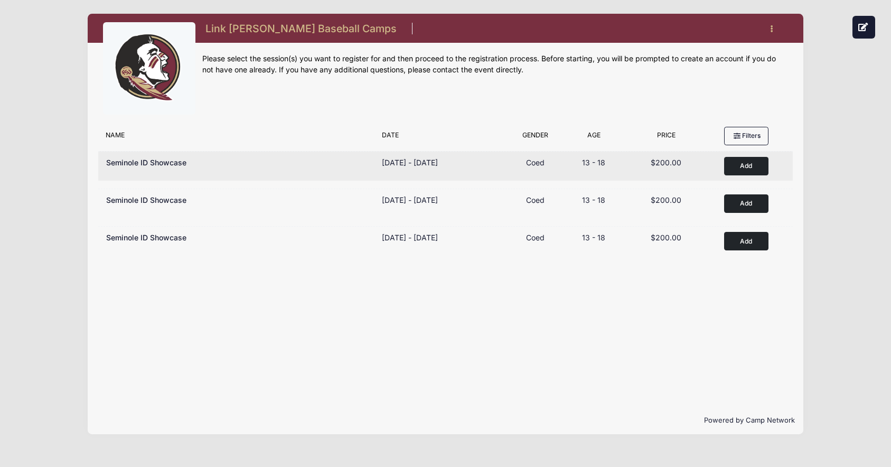
click at [731, 163] on button "Add to Cart" at bounding box center [746, 166] width 44 height 18
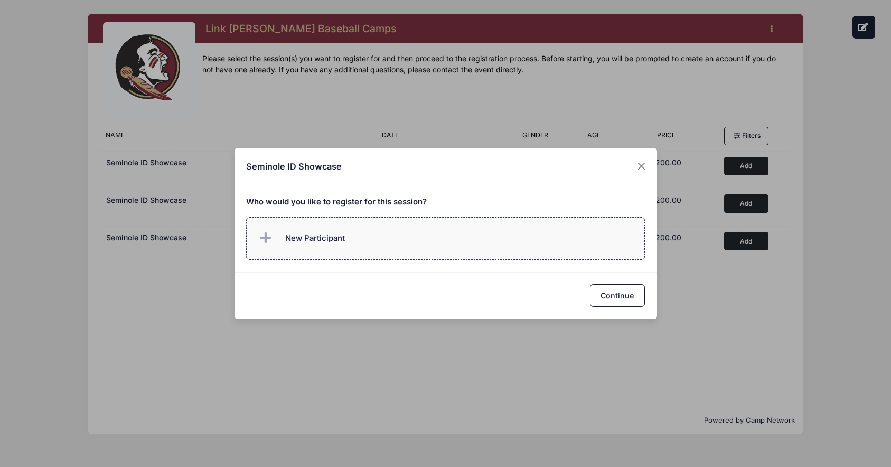
click at [390, 244] on label "New Participant" at bounding box center [445, 238] width 399 height 43
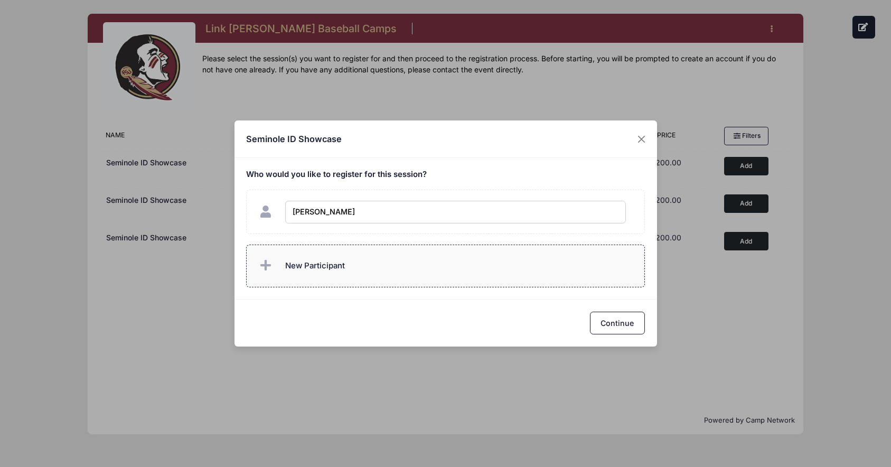
type input "Andrew Downing"
checkbox input "true"
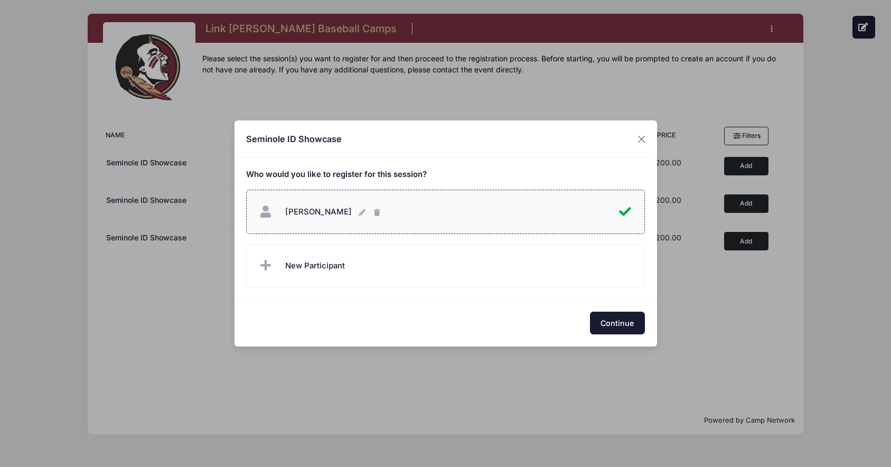
click at [621, 325] on button "Continue" at bounding box center [617, 323] width 55 height 23
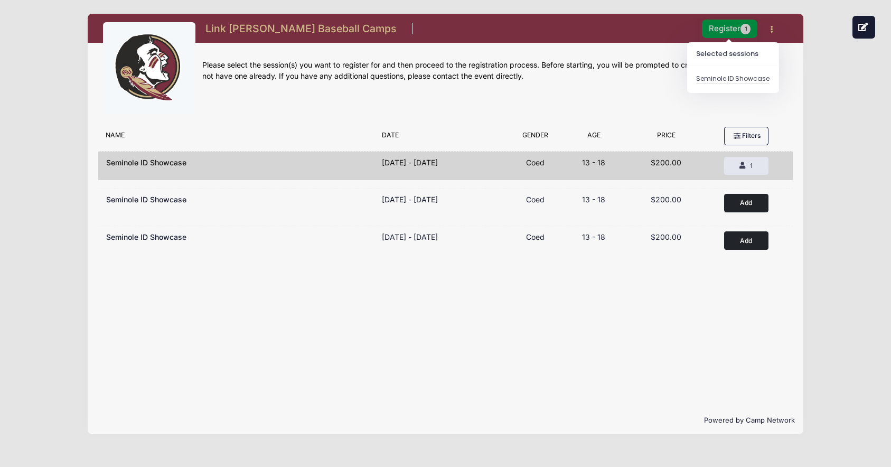
click at [723, 30] on button "Register 1" at bounding box center [730, 29] width 56 height 18
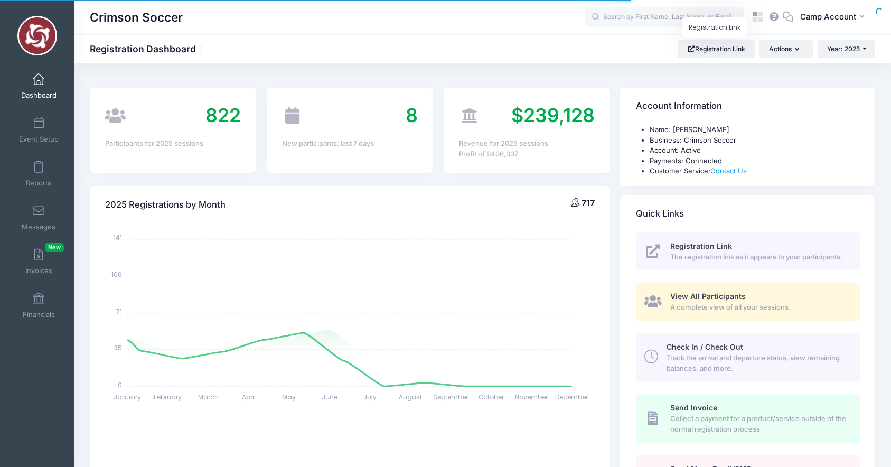
select select
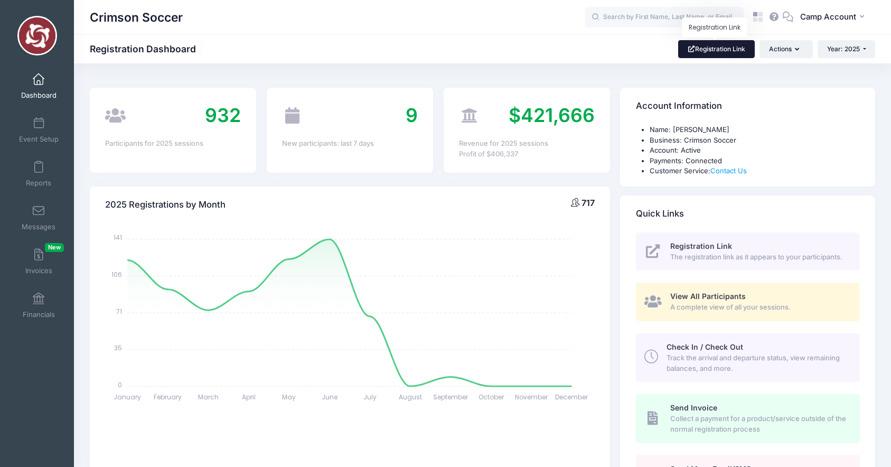
click at [699, 44] on link "Registration Link" at bounding box center [716, 49] width 77 height 18
click at [703, 51] on link "Registration Link" at bounding box center [716, 49] width 77 height 18
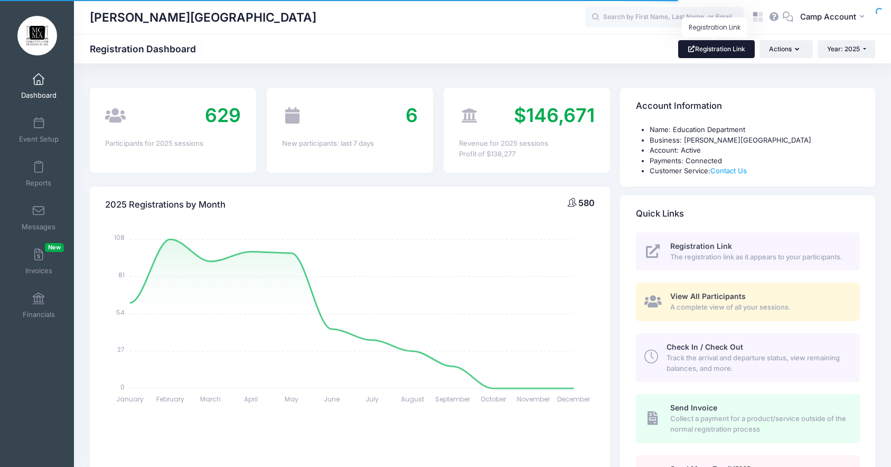
click at [690, 47] on span at bounding box center [691, 49] width 8 height 6
select select
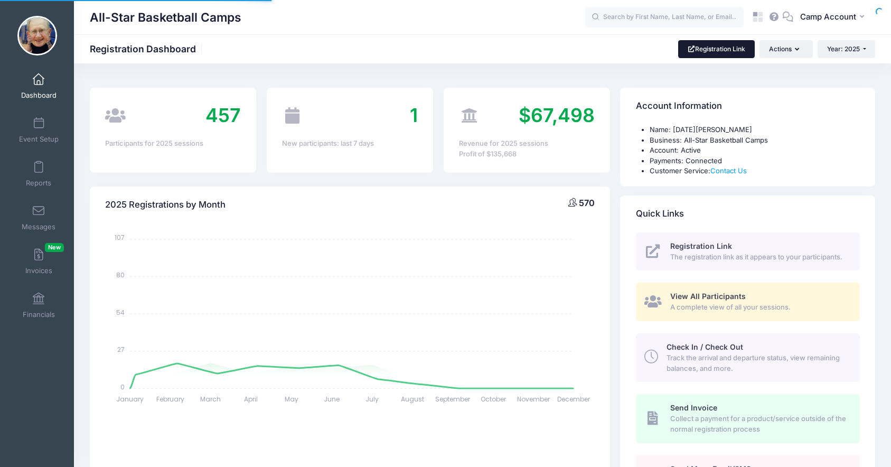
select select
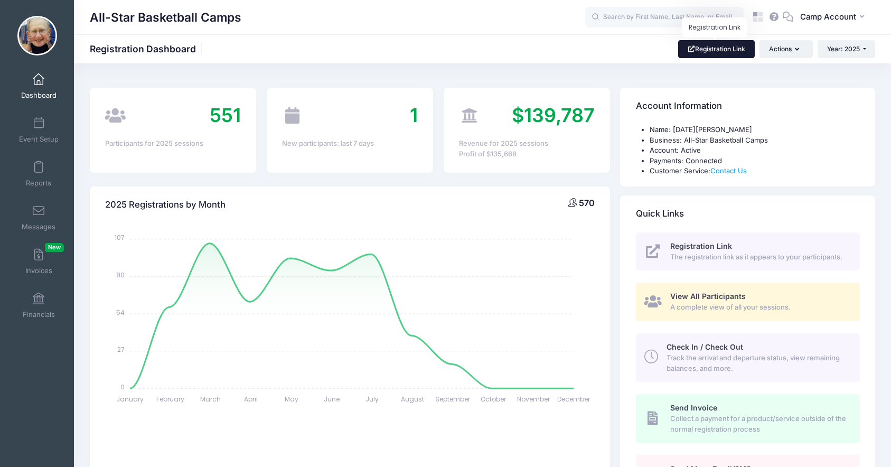
click at [737, 52] on link "Registration Link" at bounding box center [716, 49] width 77 height 18
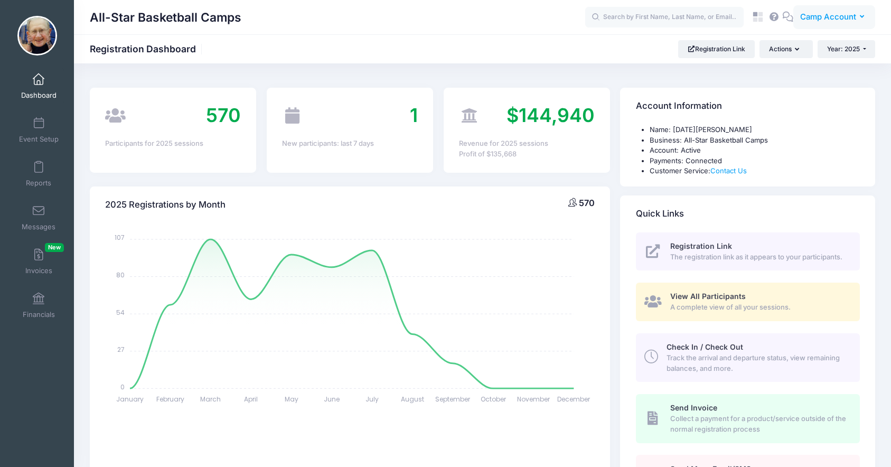
click at [831, 26] on button "CA Camp Account" at bounding box center [835, 17] width 82 height 24
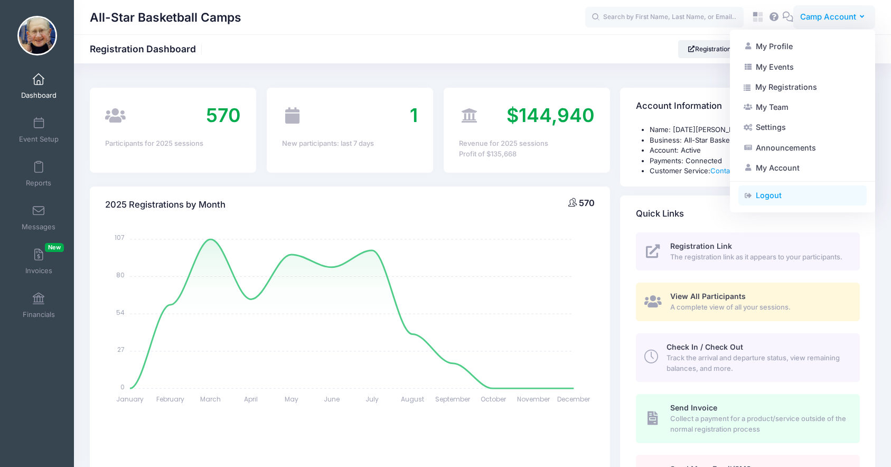
click at [788, 197] on link "Logout" at bounding box center [803, 195] width 128 height 20
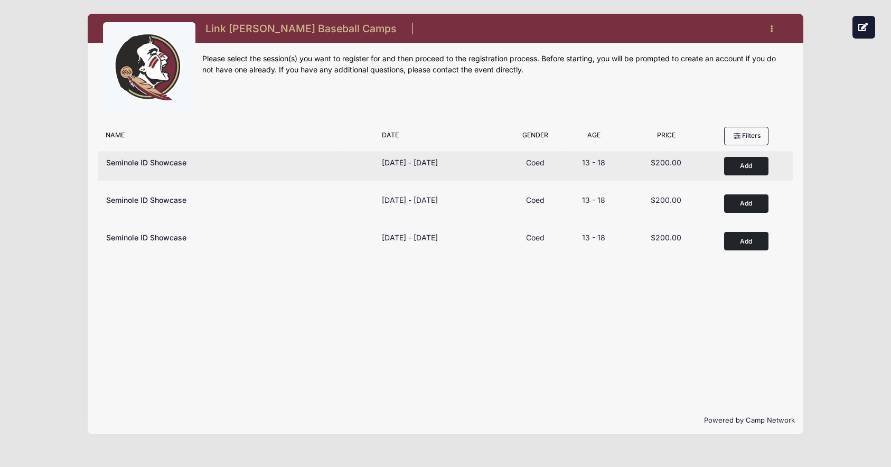
click at [745, 168] on button "Add to Cart" at bounding box center [746, 166] width 44 height 18
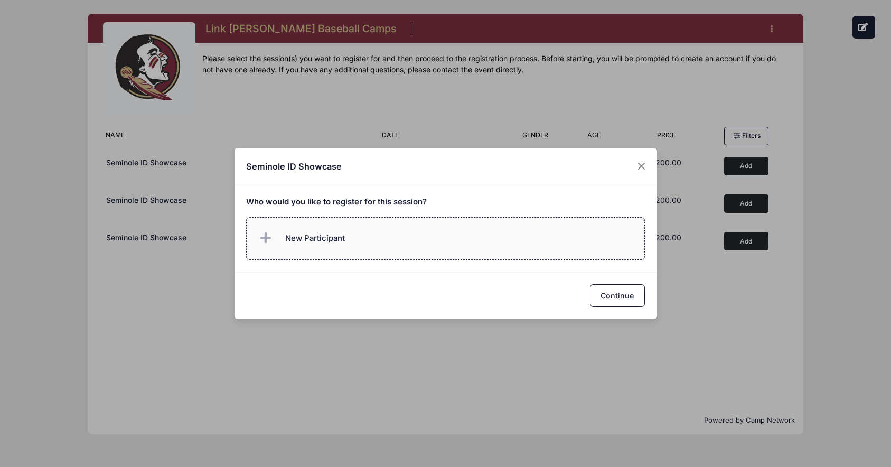
click at [476, 232] on label "New Participant" at bounding box center [445, 238] width 399 height 43
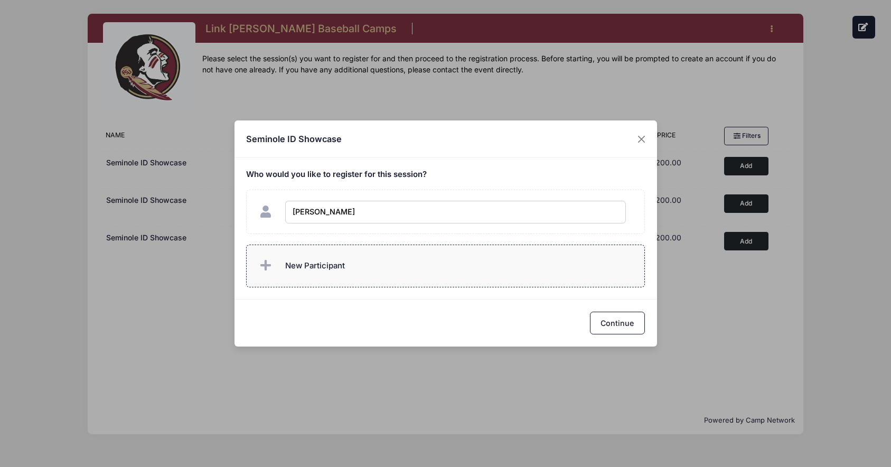
type input "Andrew Downing"
checkbox input "true"
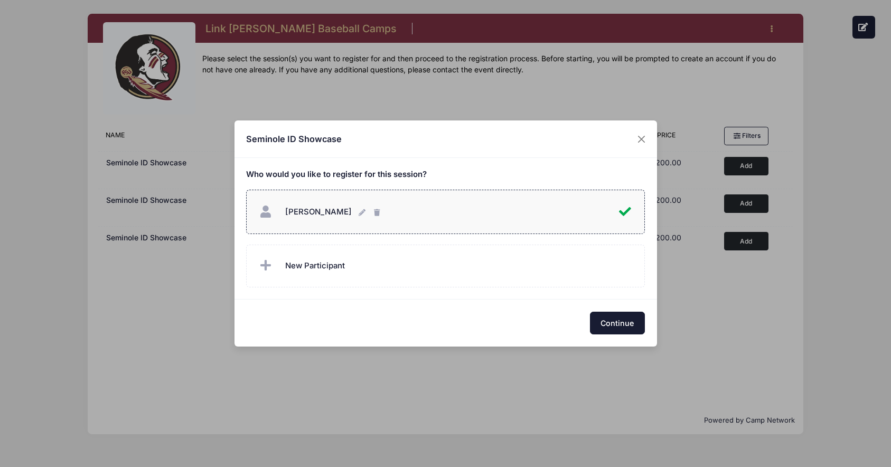
click at [627, 322] on button "Continue" at bounding box center [617, 323] width 55 height 23
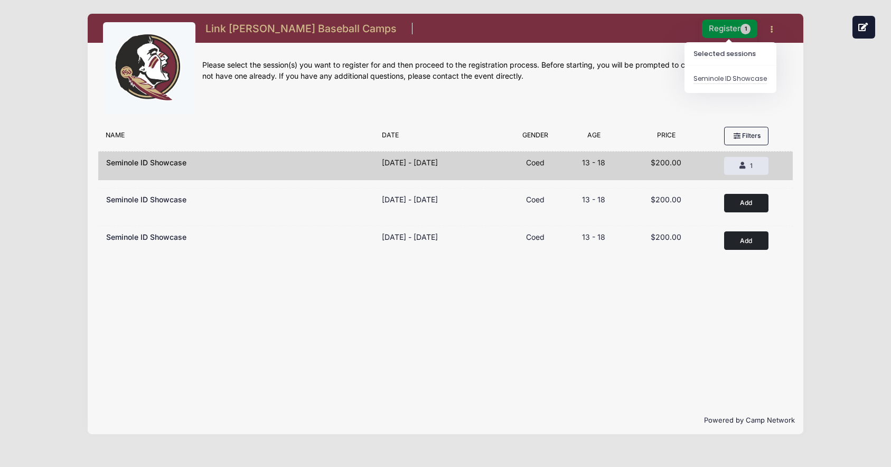
click at [725, 30] on button "Register 1" at bounding box center [730, 29] width 56 height 18
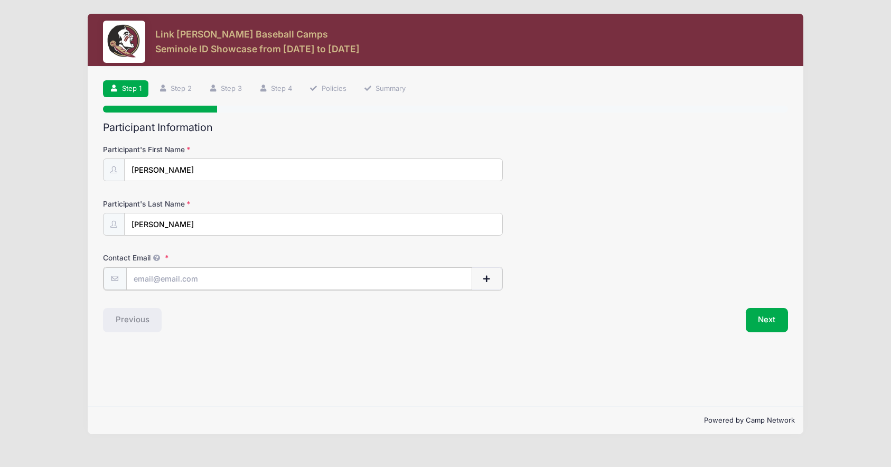
click at [321, 284] on input "Contact Email" at bounding box center [299, 278] width 346 height 23
type input "[PERSON_NAME][EMAIL_ADDRESS][PERSON_NAME][DOMAIN_NAME]"
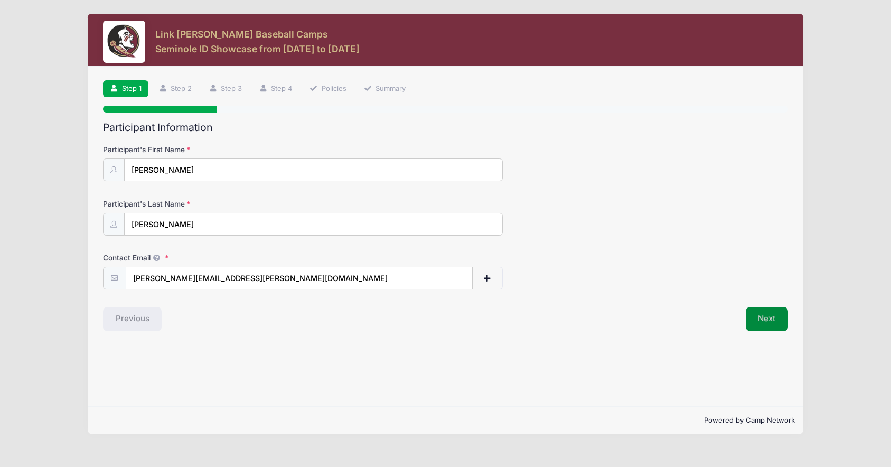
click at [768, 318] on button "Next" at bounding box center [767, 319] width 43 height 24
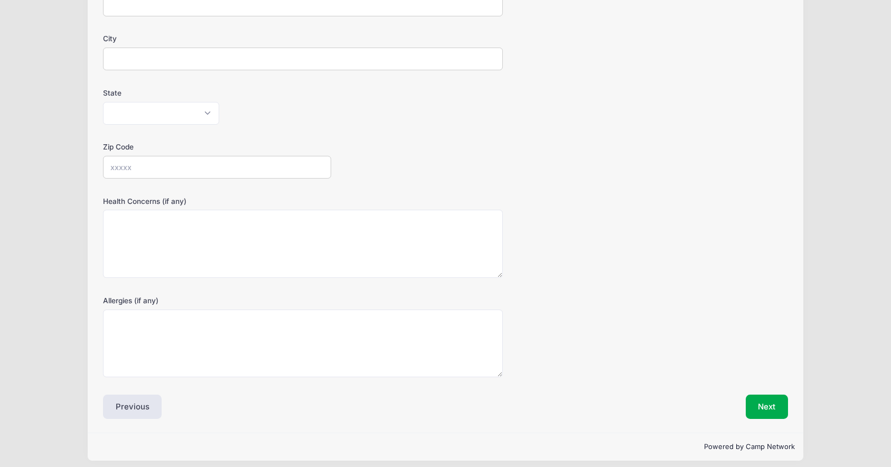
scroll to position [226, 0]
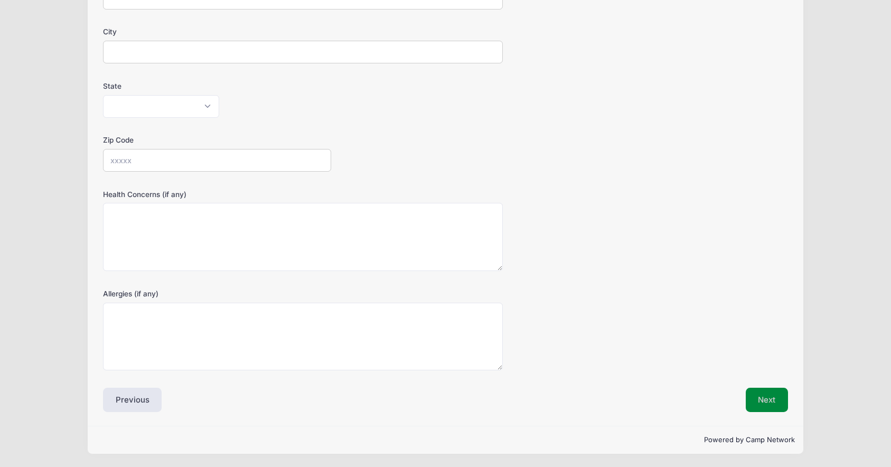
click at [769, 404] on button "Next" at bounding box center [767, 400] width 43 height 24
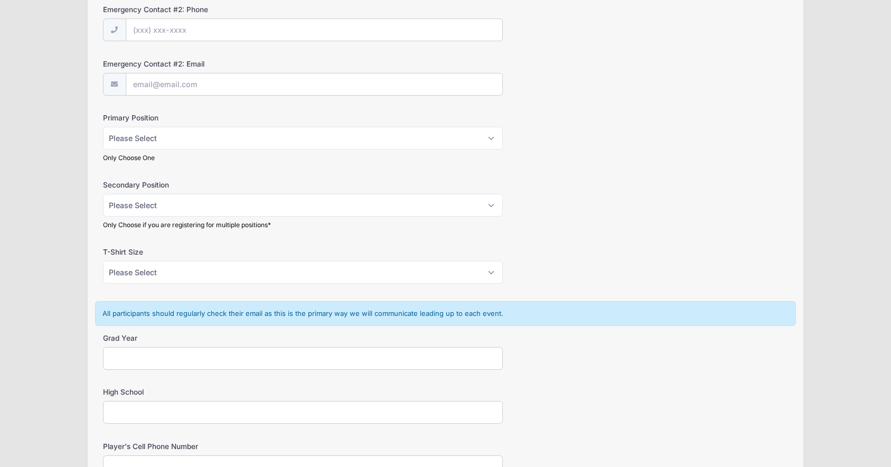
scroll to position [488, 0]
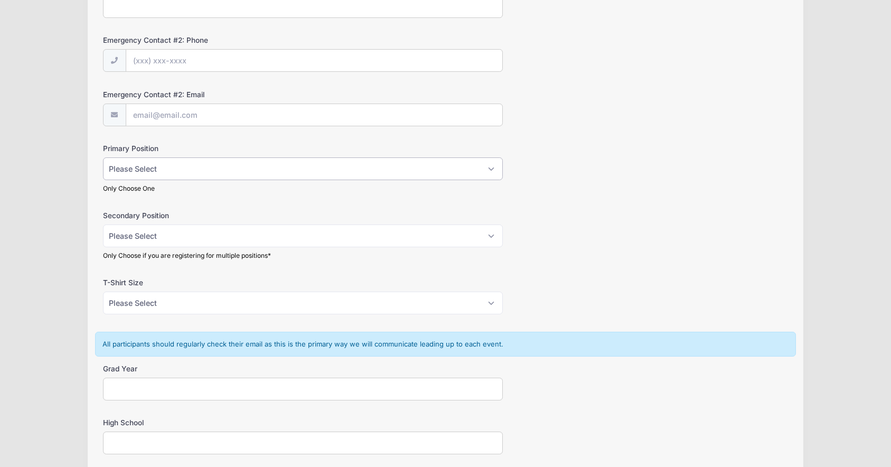
click at [143, 175] on select "Please Select RHP LHP C 1B 2B 3B SS OF" at bounding box center [303, 168] width 400 height 23
select select "C"
click at [103, 157] on select "Please Select RHP LHP C 1B 2B 3B SS OF" at bounding box center [303, 168] width 400 height 23
click at [173, 241] on select "Please Select RHP LHP C 1B 2B 3B SS OF" at bounding box center [303, 236] width 400 height 23
select select "1B"
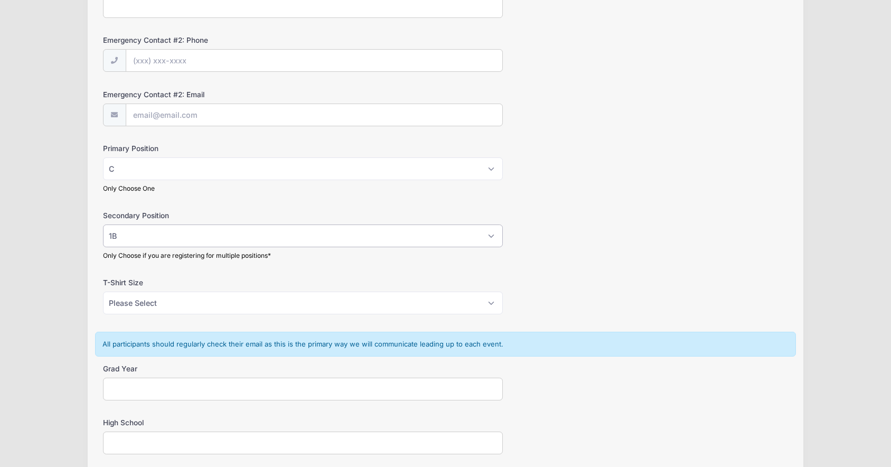
click at [103, 225] on select "Please Select RHP LHP C 1B 2B 3B SS OF" at bounding box center [303, 236] width 400 height 23
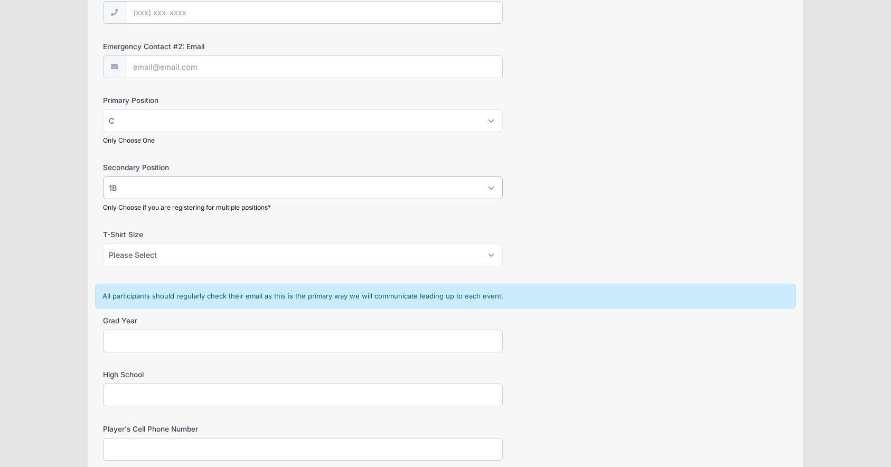
scroll to position [541, 0]
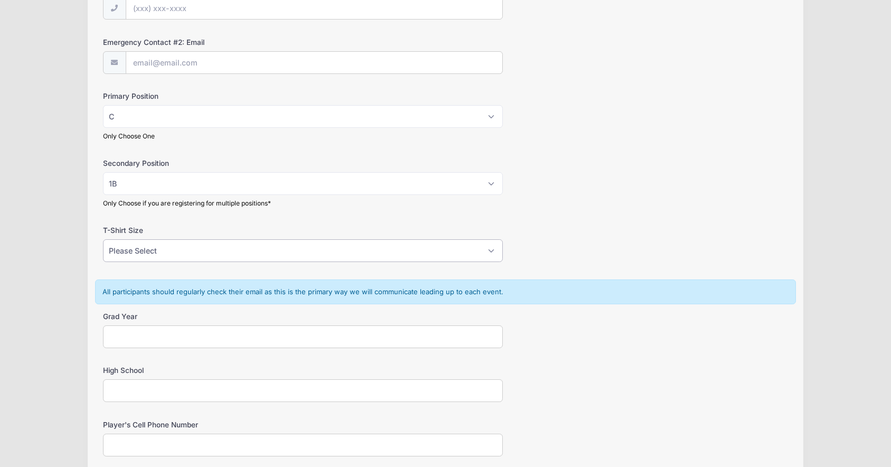
click at [162, 248] on select "Please Select YS YM YL YXL S M L XL XXL" at bounding box center [303, 250] width 400 height 23
select select "YXL"
click at [103, 239] on select "Please Select YS YM YL YXL S M L XL XXL" at bounding box center [303, 250] width 400 height 23
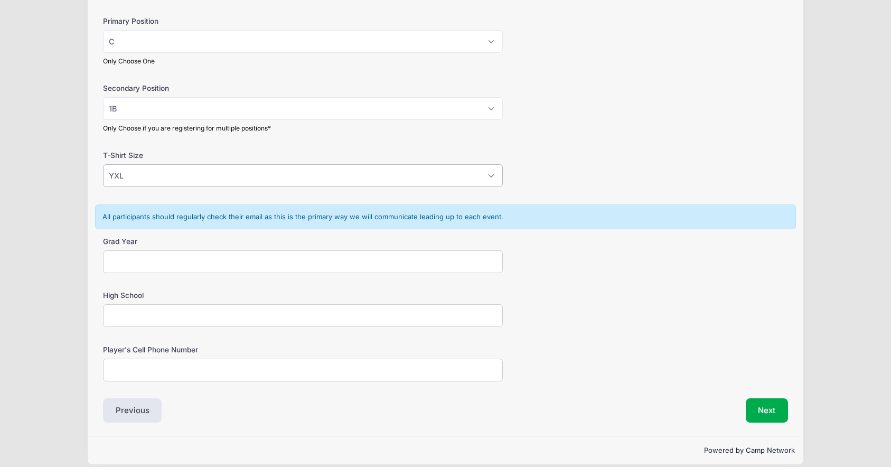
scroll to position [626, 0]
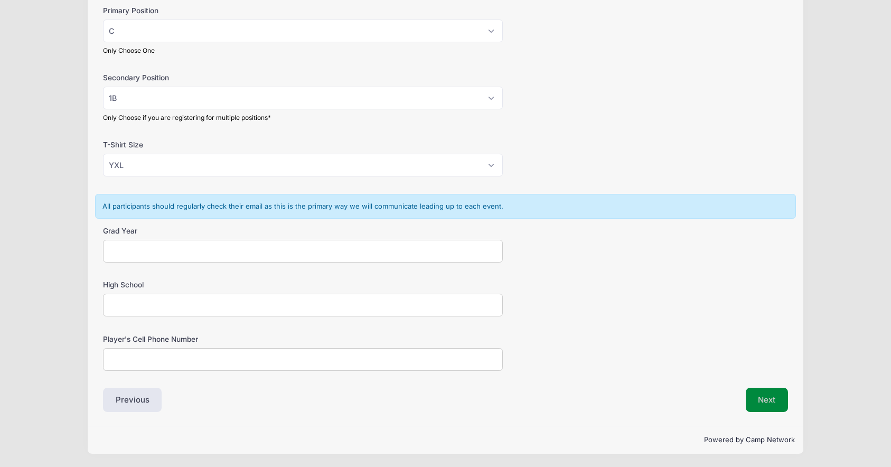
click at [765, 389] on button "Next" at bounding box center [767, 400] width 43 height 24
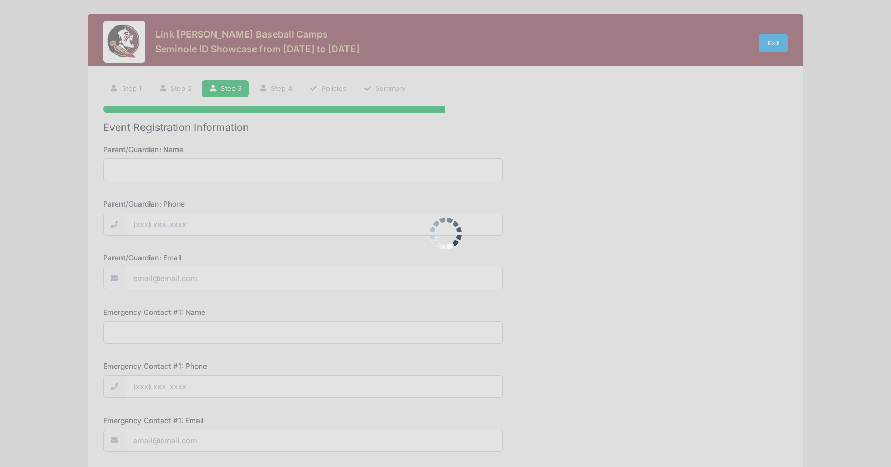
scroll to position [0, 0]
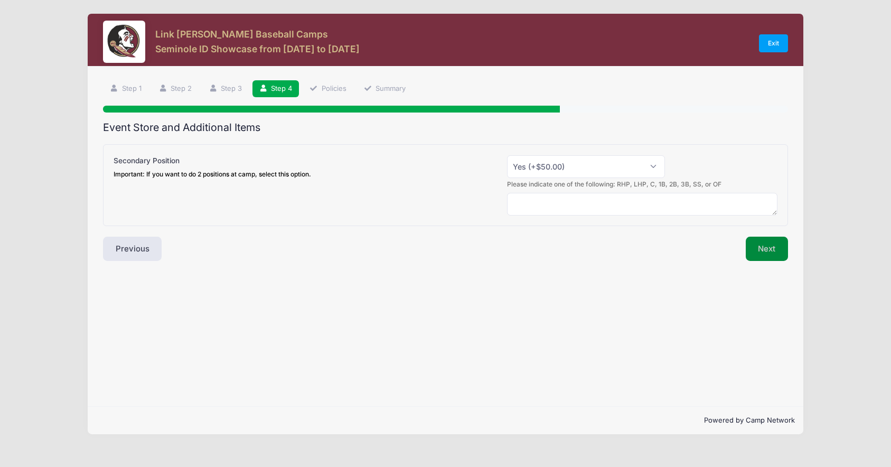
click at [757, 254] on button "Next" at bounding box center [767, 249] width 43 height 24
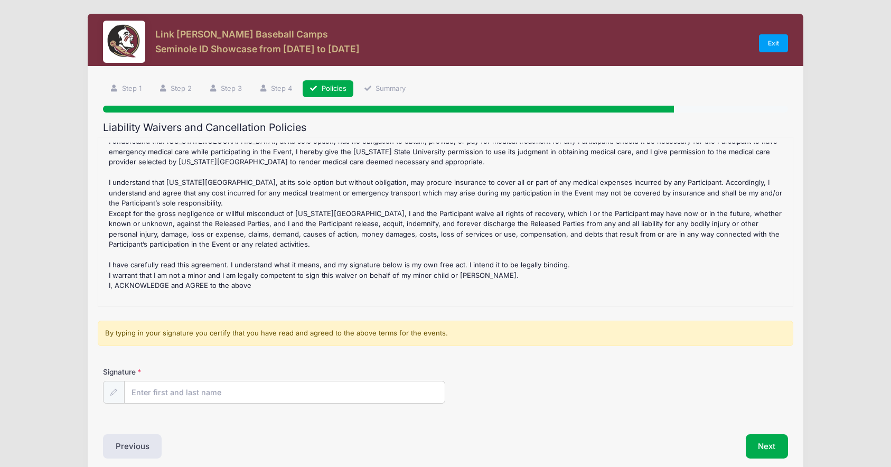
scroll to position [46, 0]
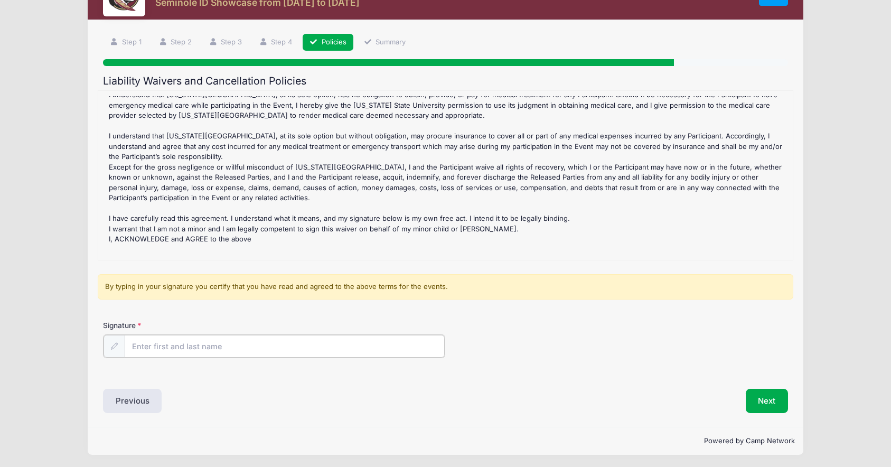
click at [233, 341] on input "Signature" at bounding box center [285, 346] width 321 height 23
type input "AD"
click at [735, 393] on div "Next" at bounding box center [619, 400] width 348 height 24
click at [755, 392] on button "Next" at bounding box center [767, 400] width 43 height 24
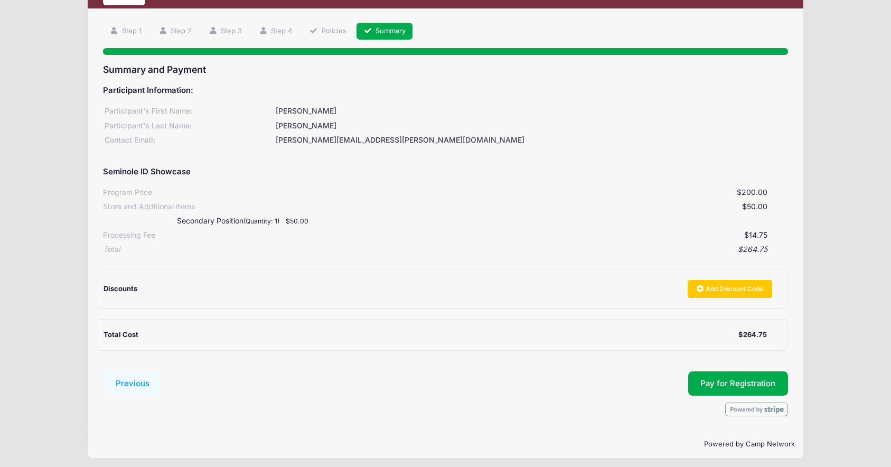
scroll to position [62, 0]
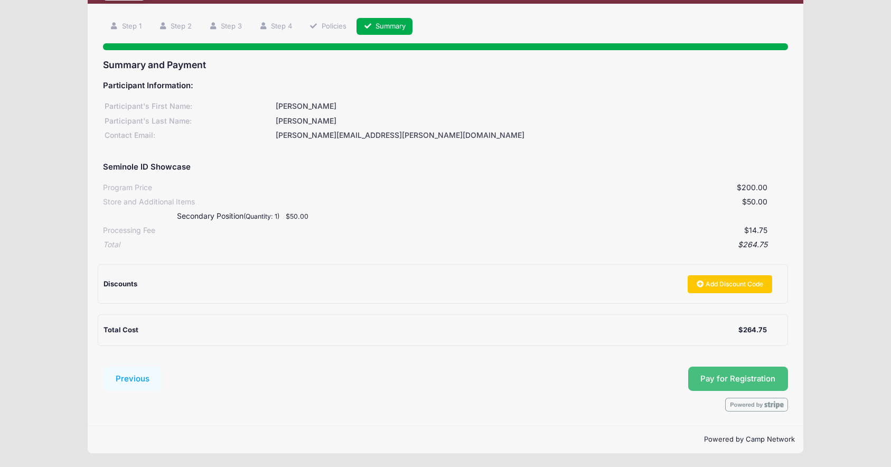
click at [728, 379] on button "Pay for Registration" at bounding box center [738, 379] width 100 height 24
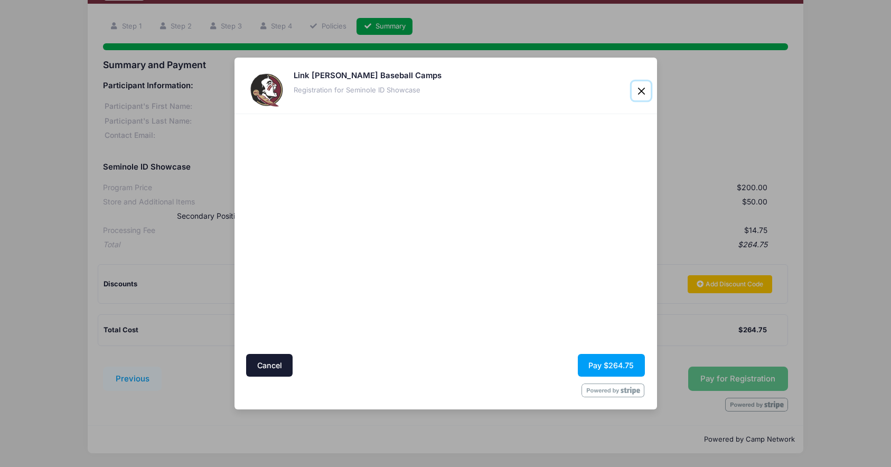
click at [640, 91] on button "Close" at bounding box center [641, 90] width 19 height 19
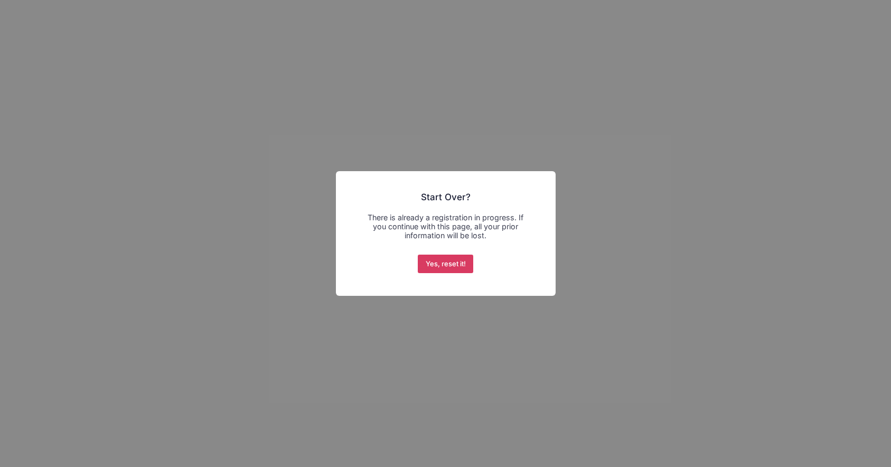
click at [451, 264] on button "Yes, reset it!" at bounding box center [445, 264] width 55 height 19
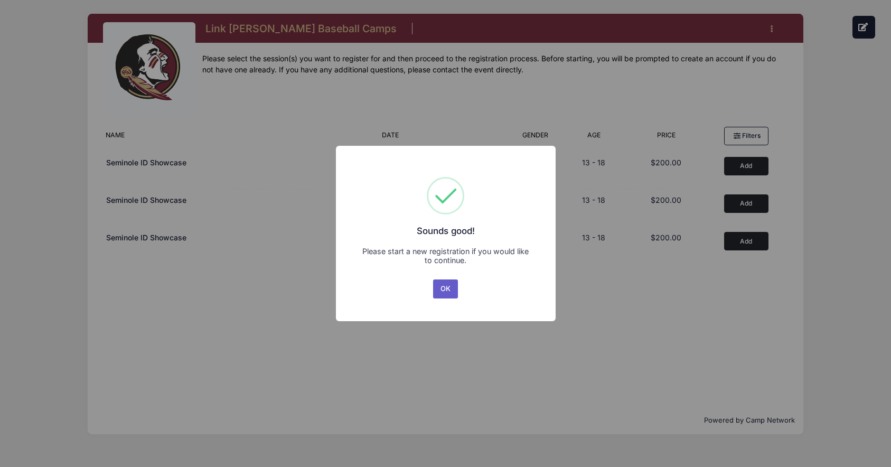
click at [453, 289] on button "OK" at bounding box center [445, 289] width 25 height 19
